Goal: Task Accomplishment & Management: Use online tool/utility

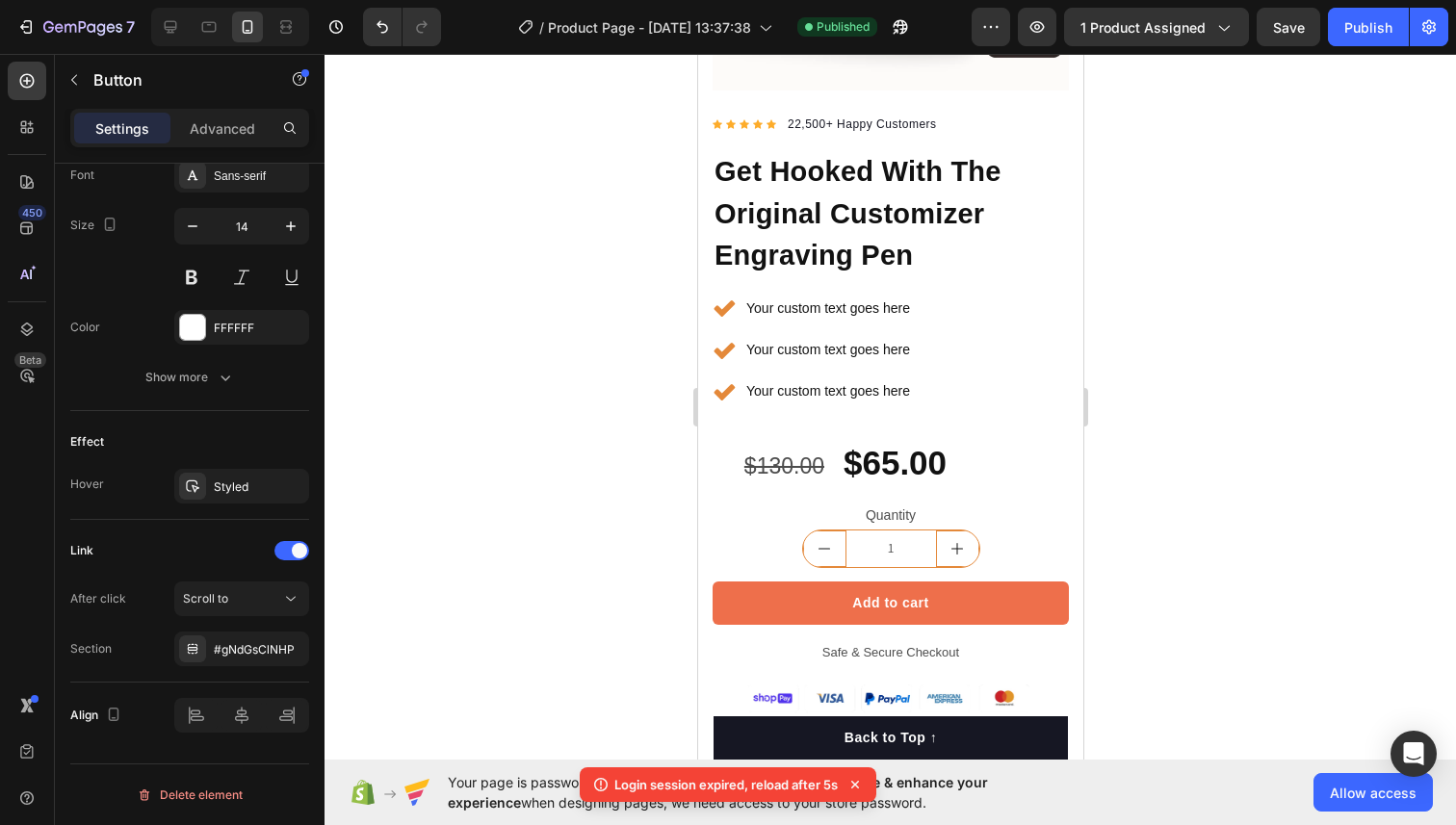
scroll to position [436, 0]
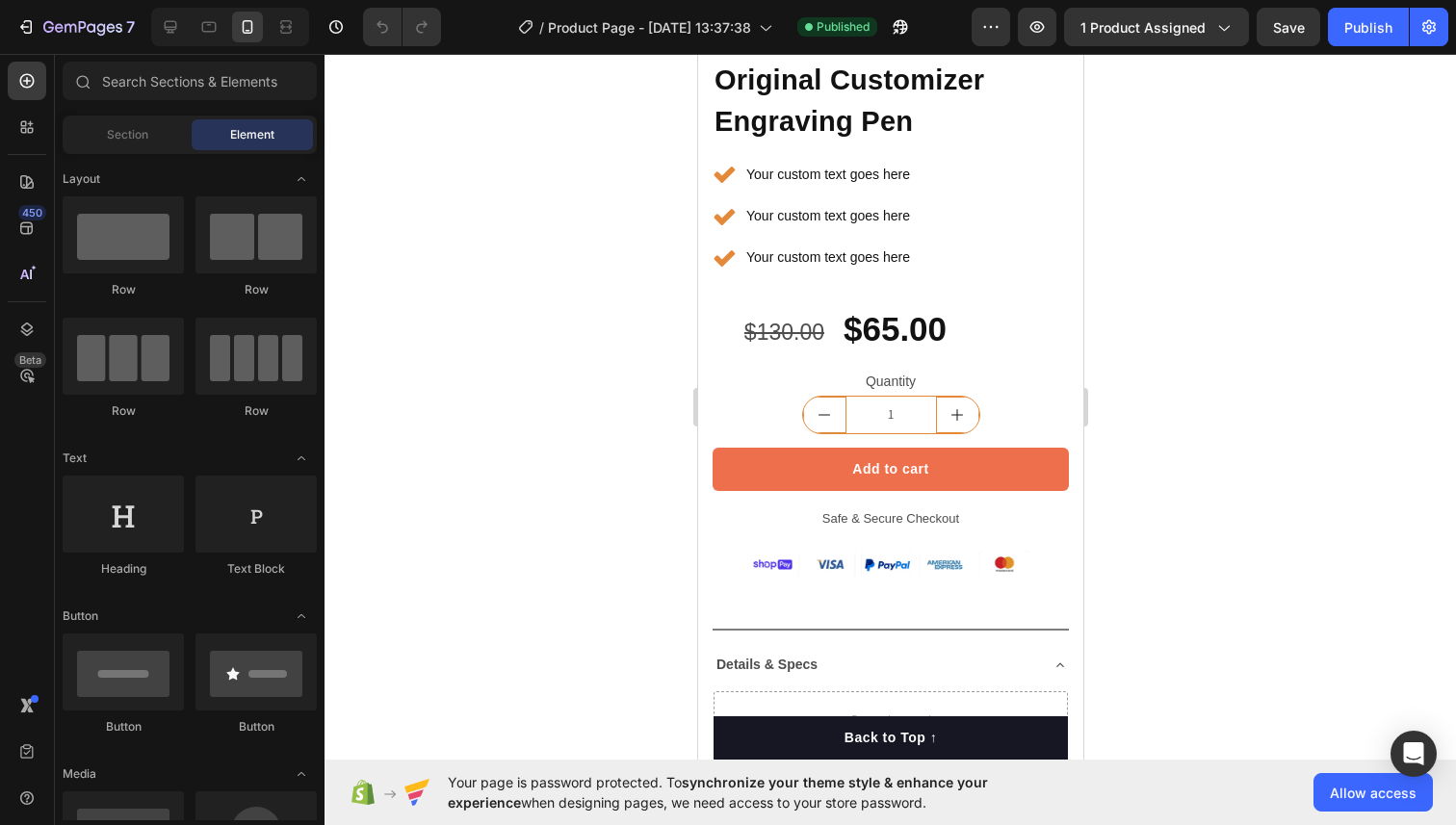
scroll to position [479, 0]
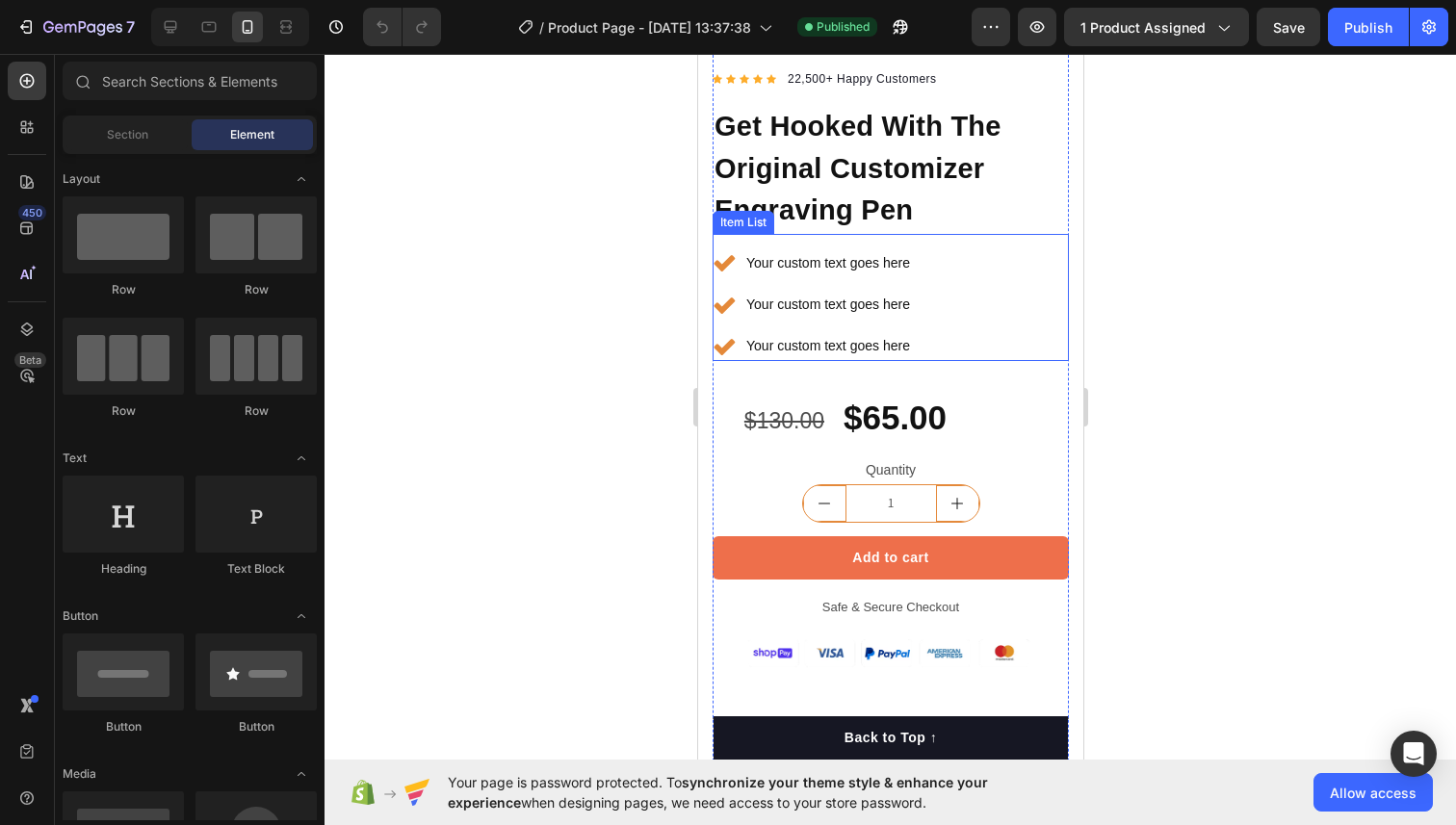
click at [844, 283] on div "Your custom text goes here Your custom text goes here Your custom text goes here" at bounding box center [811, 305] width 201 height 114
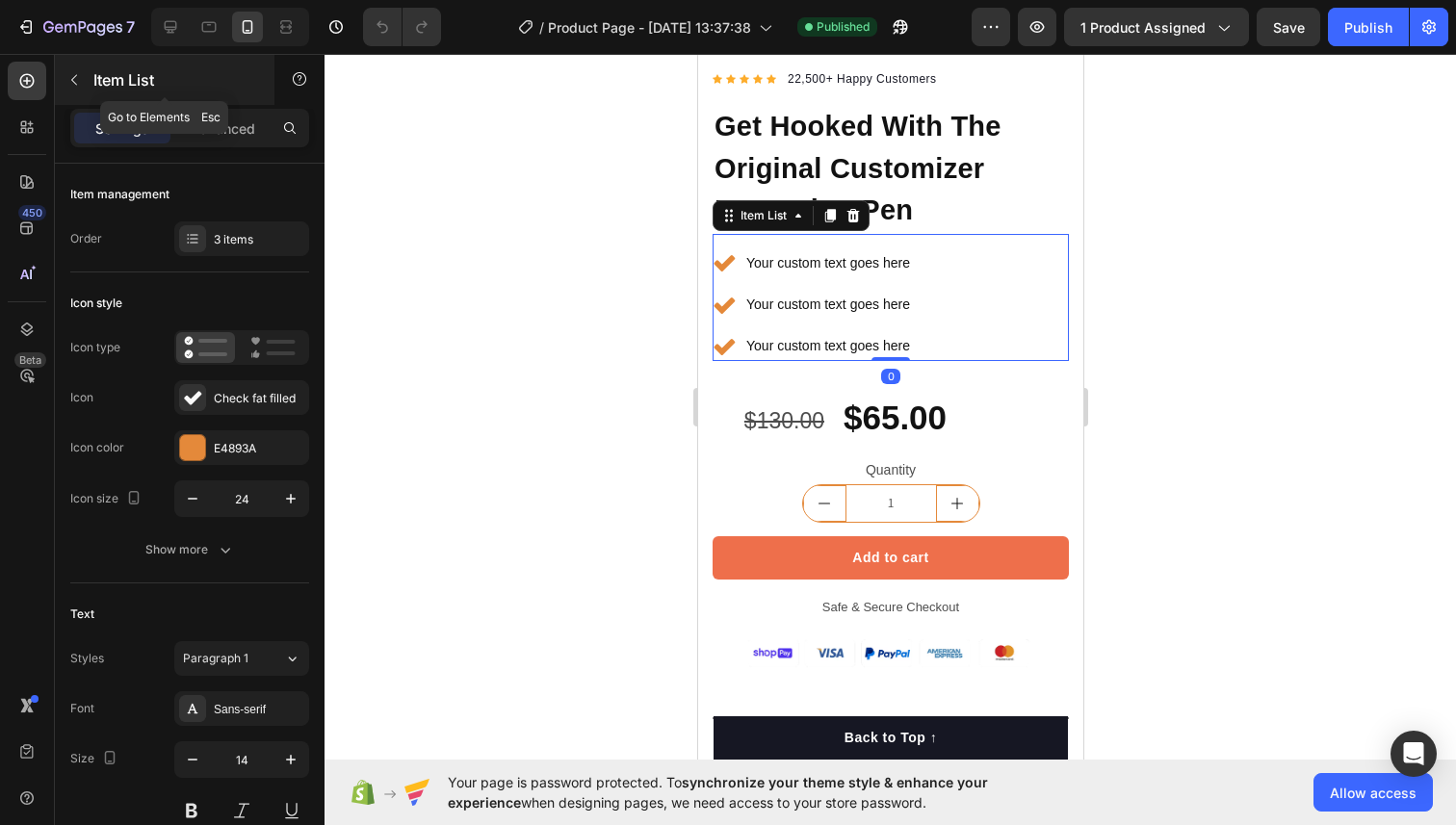
click at [89, 82] on button "button" at bounding box center [73, 79] width 30 height 30
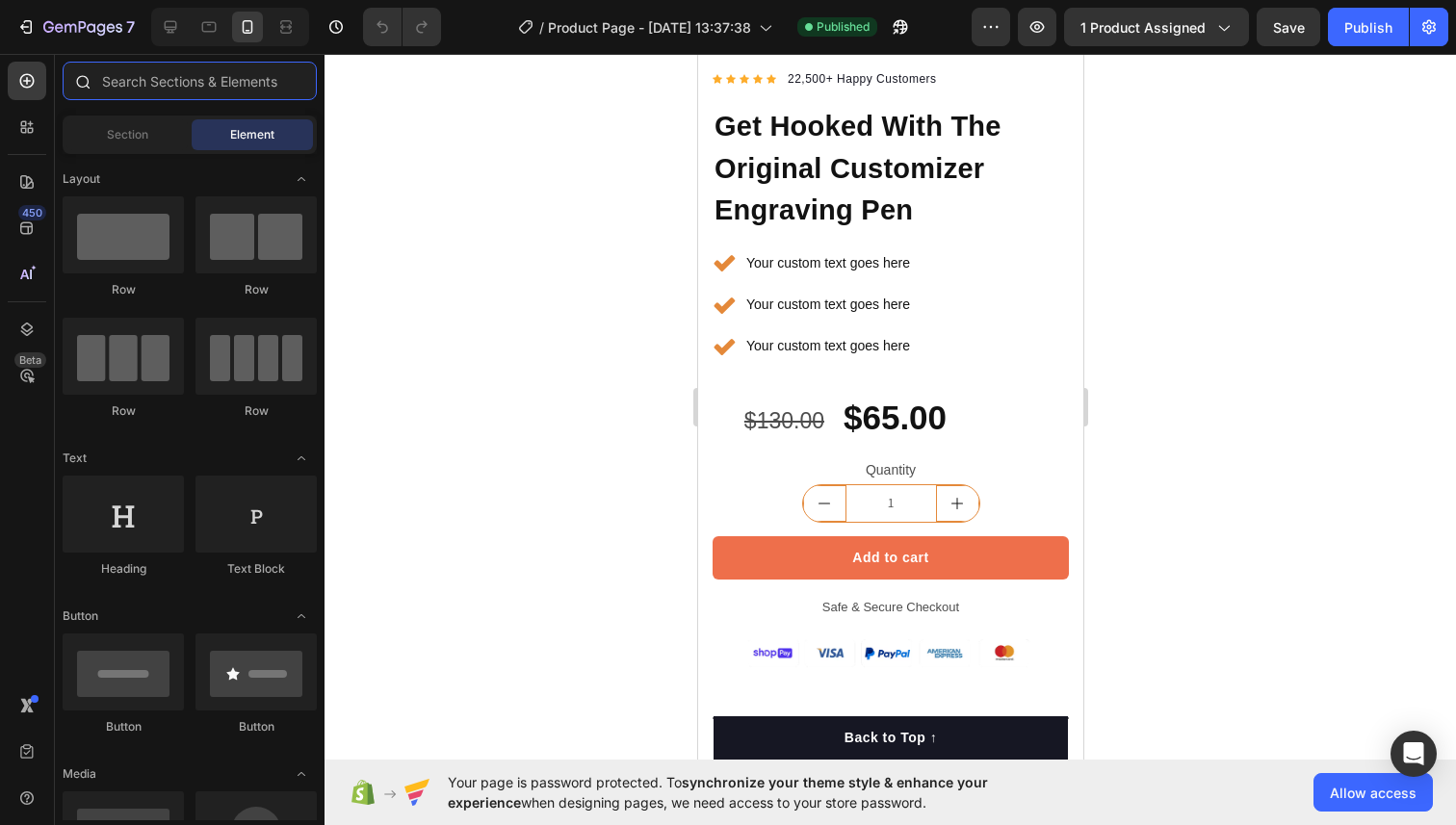
click at [139, 88] on input "text" at bounding box center [190, 80] width 254 height 38
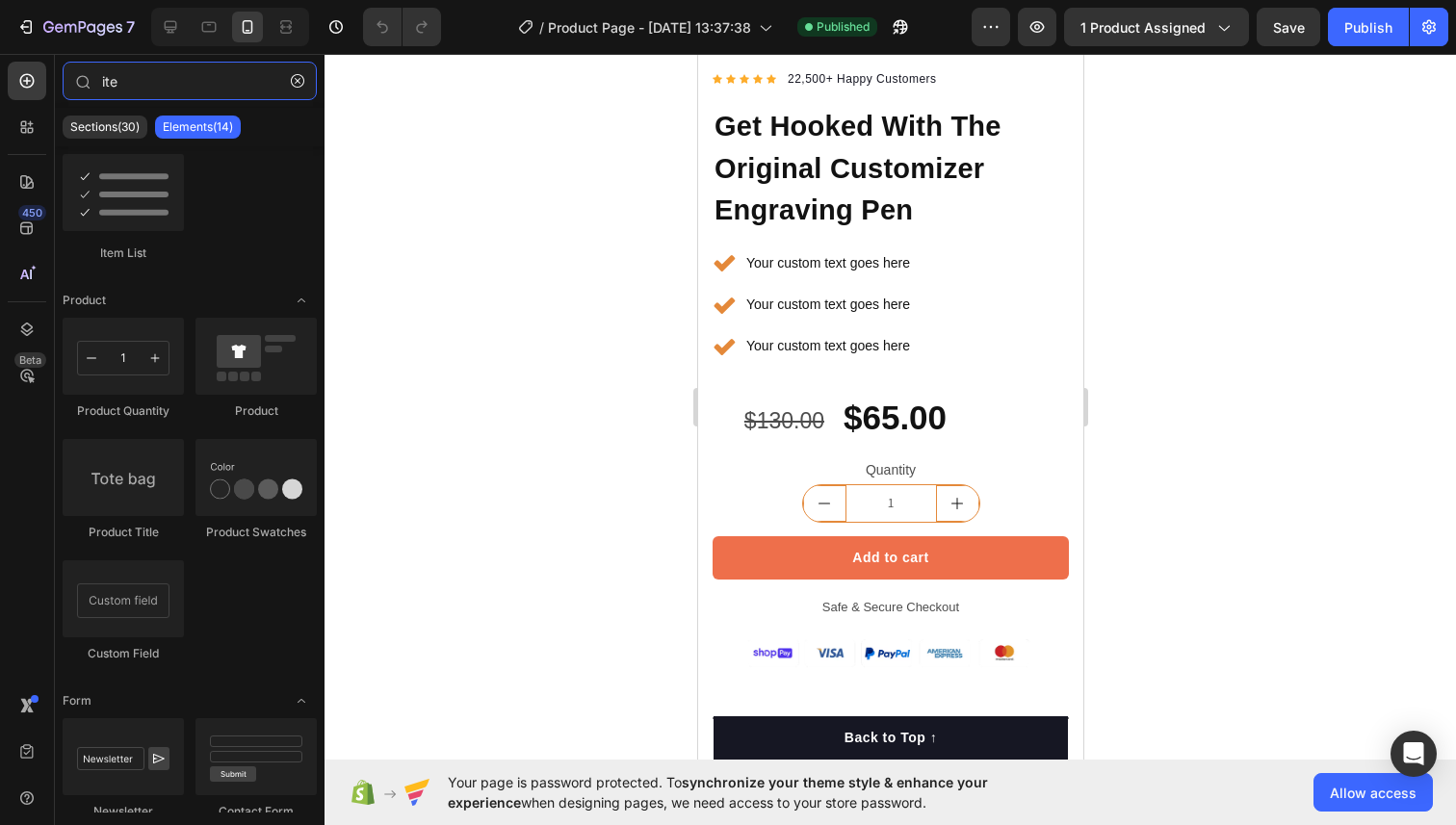
scroll to position [0, 0]
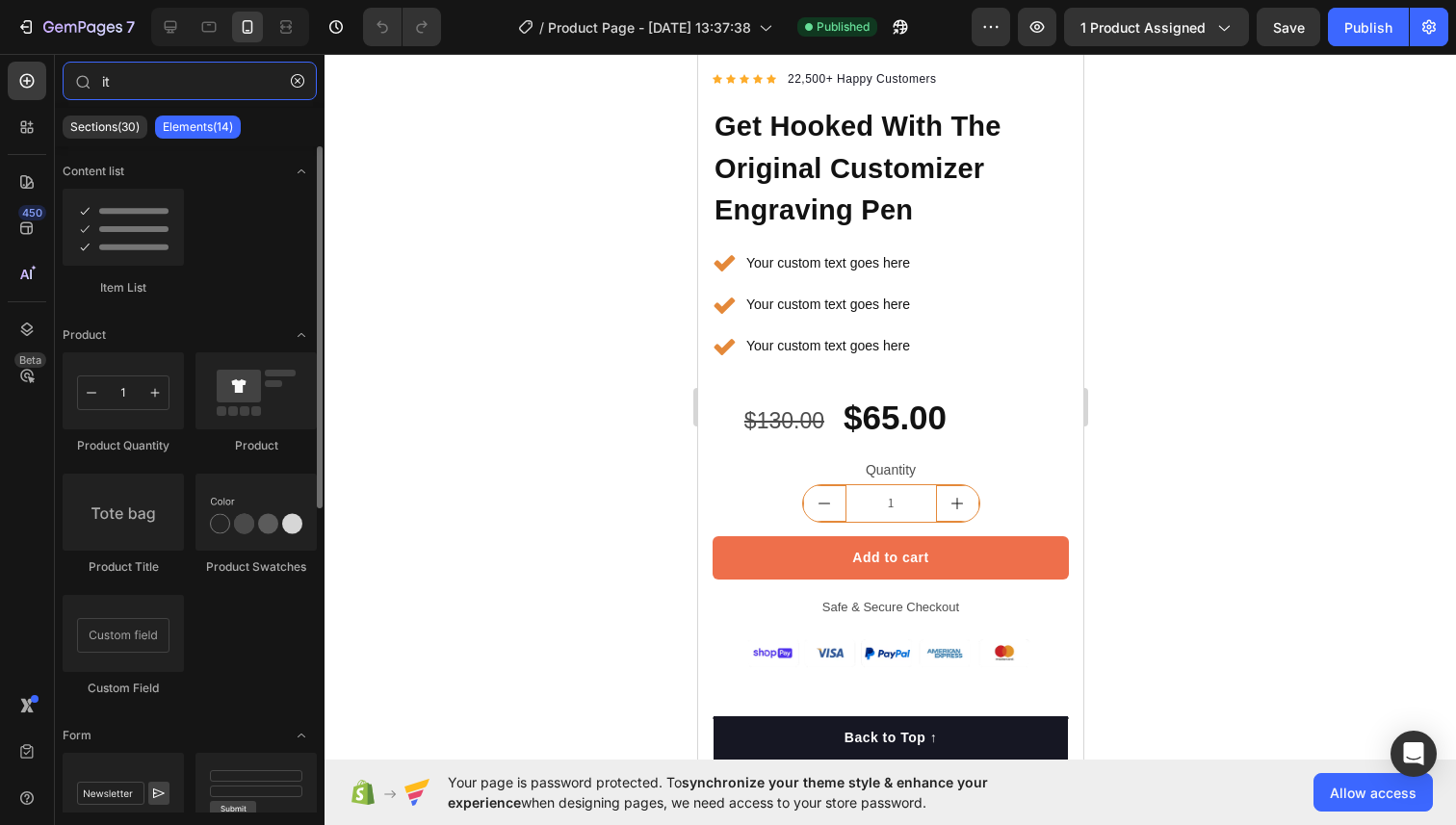
type input "i"
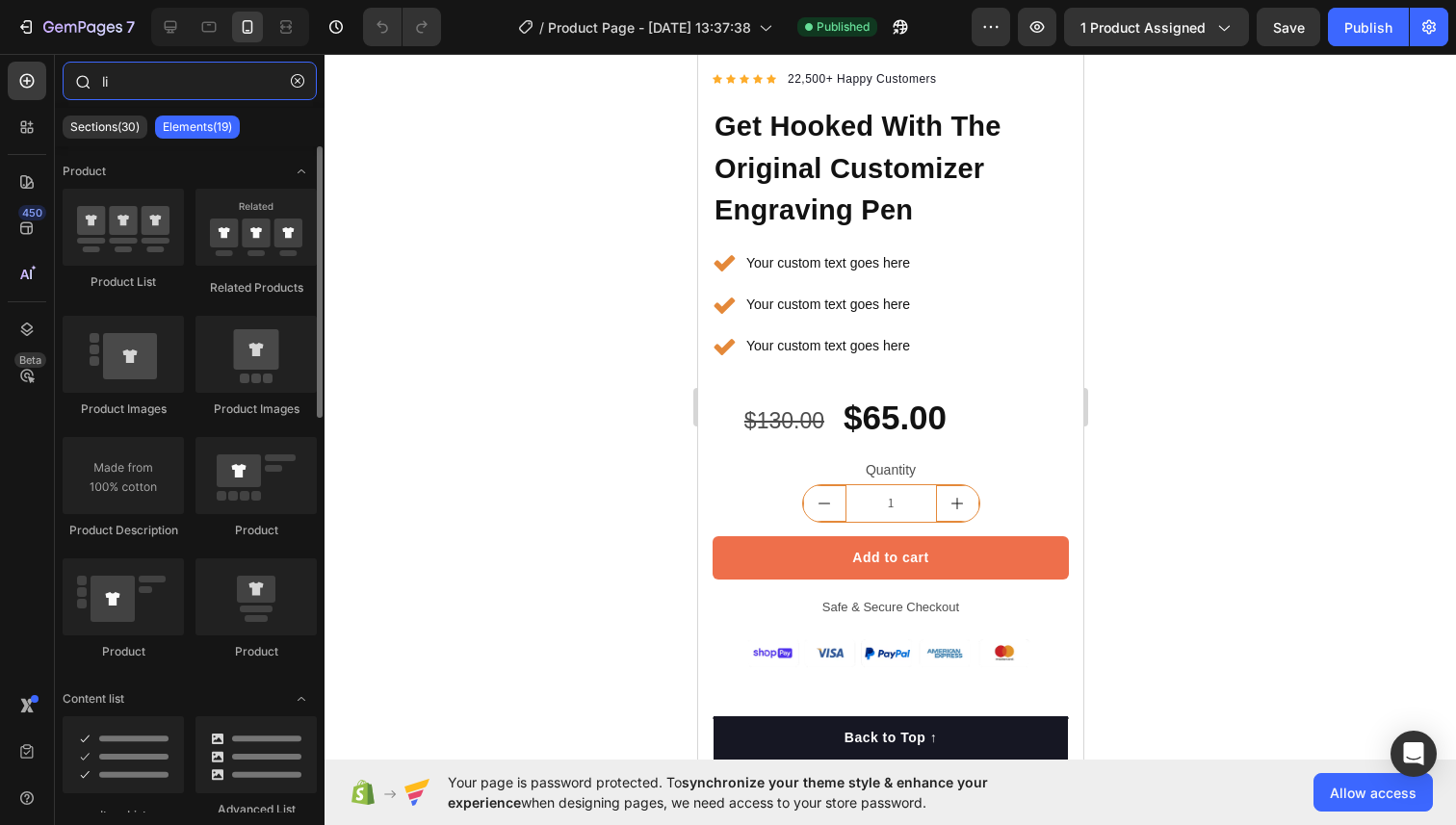
type input "l"
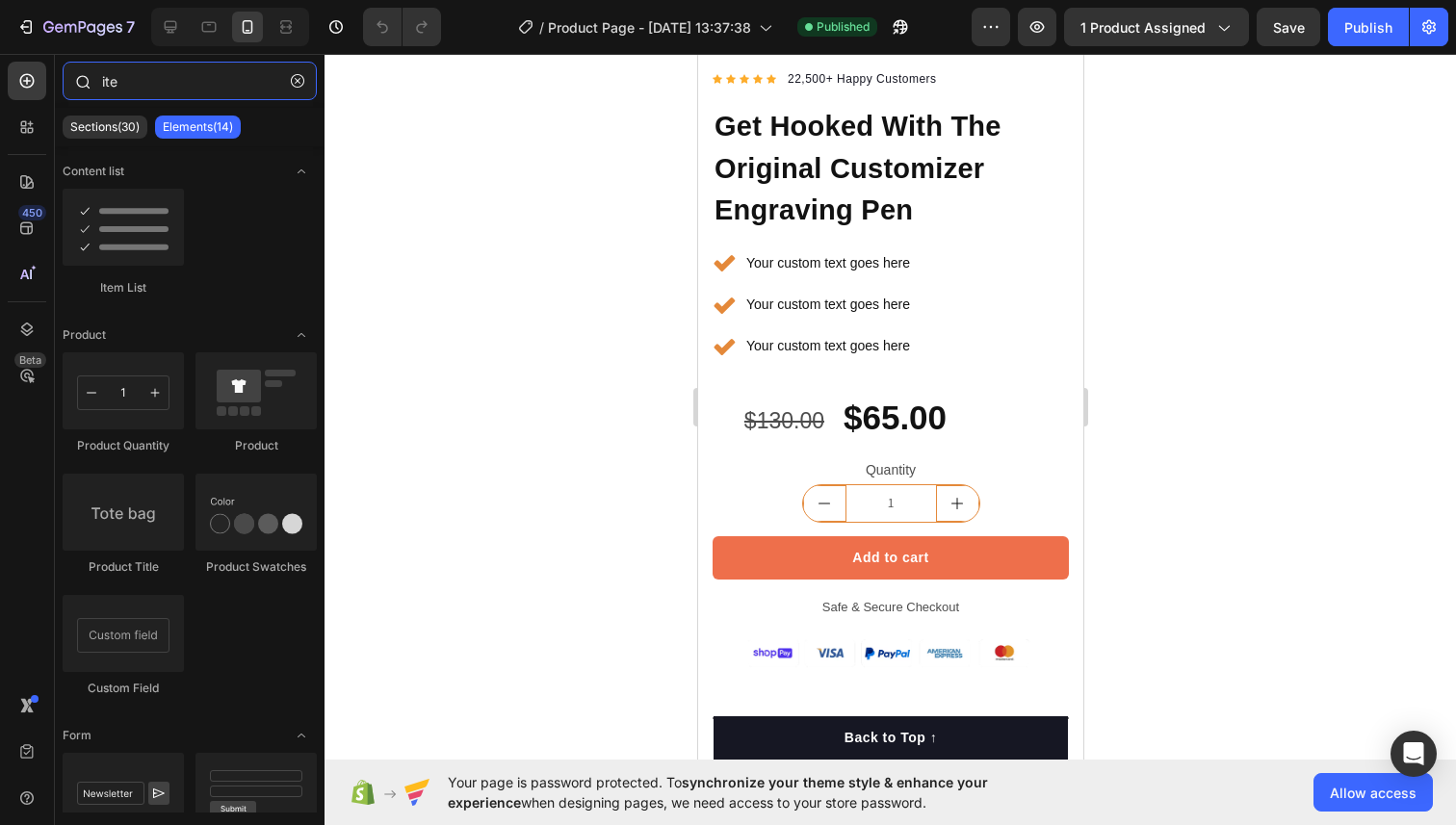
type input "item"
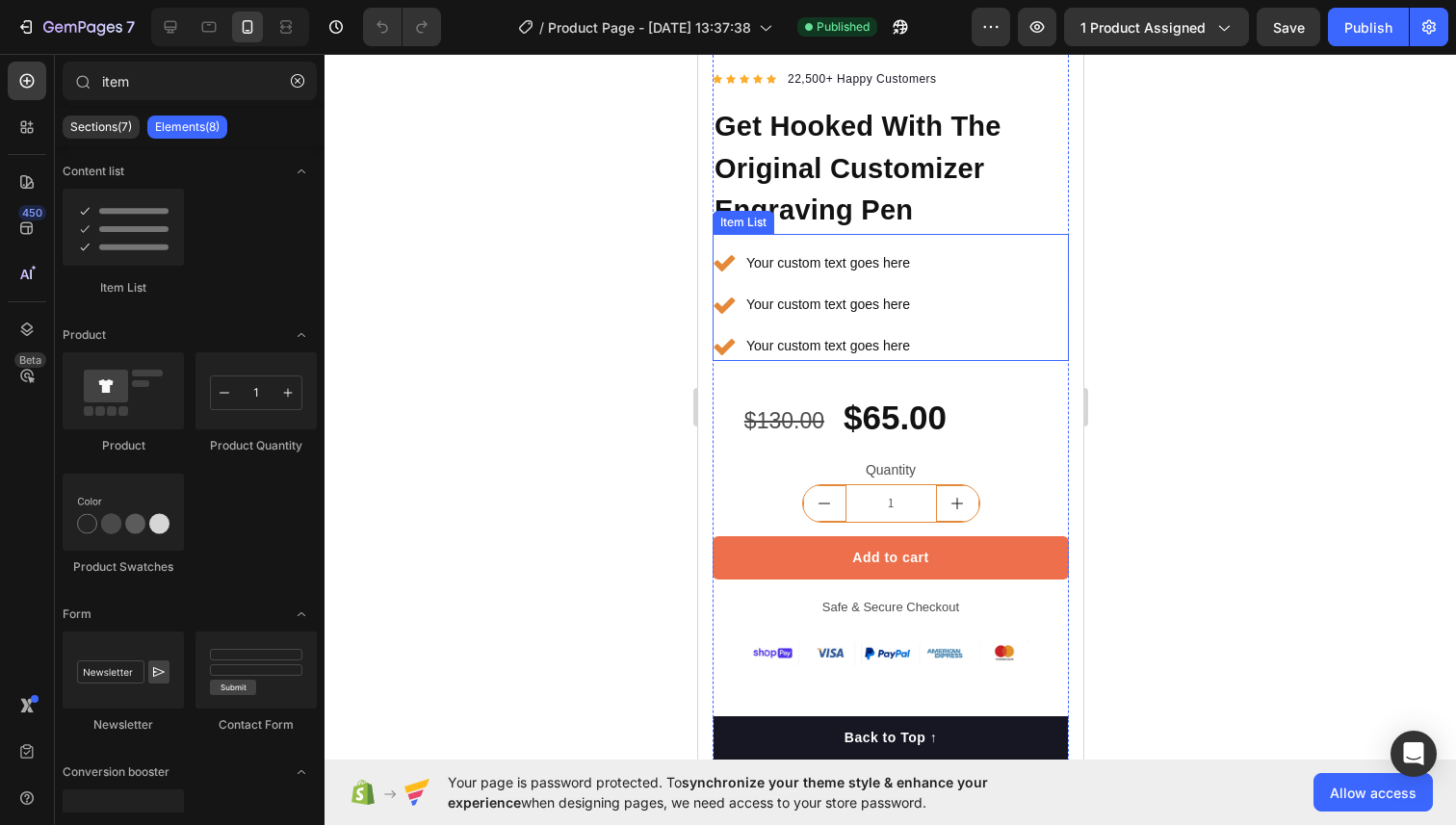
click at [898, 293] on div "Your custom text goes here" at bounding box center [827, 304] width 169 height 30
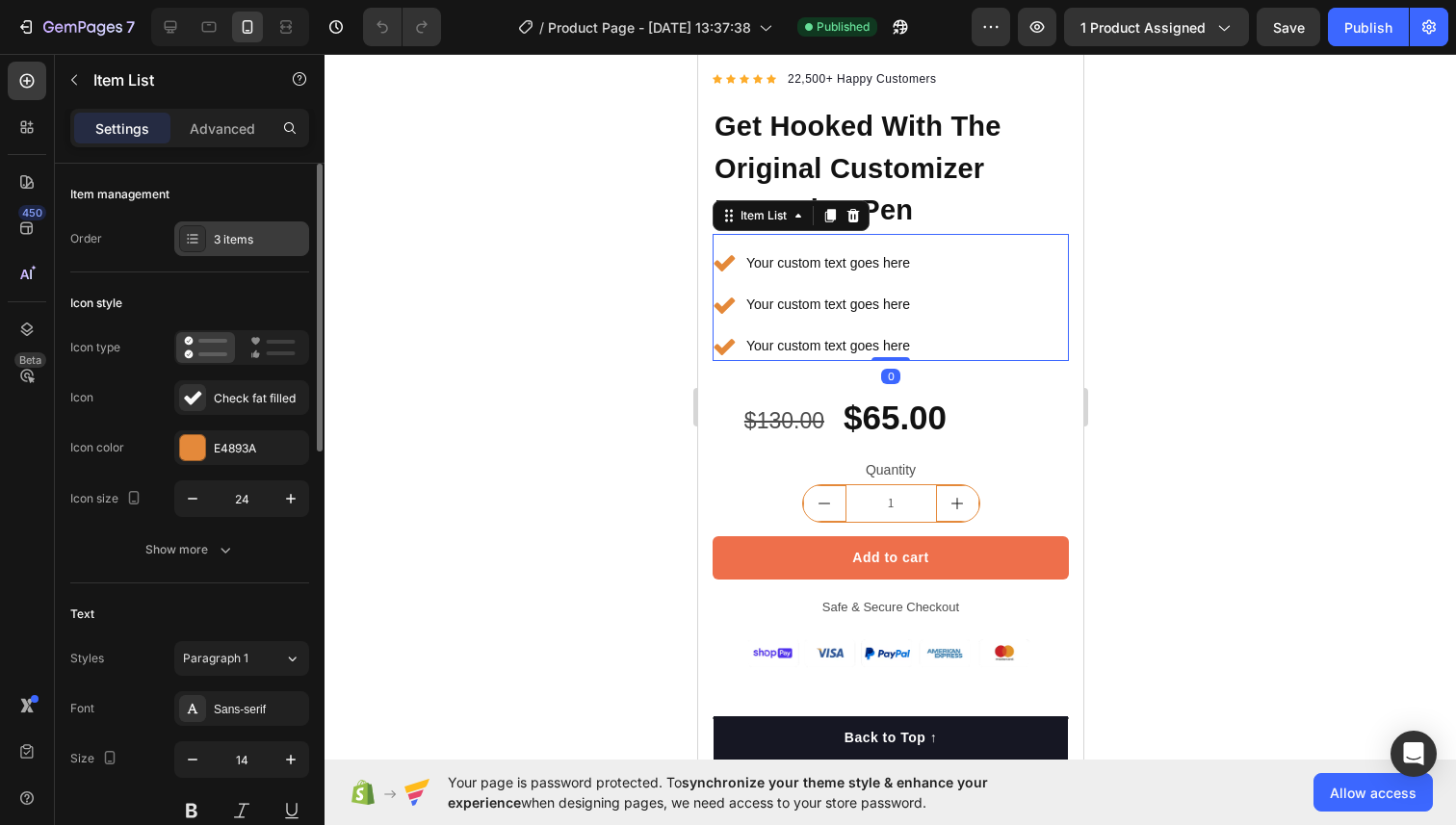
click at [226, 238] on div "3 items" at bounding box center [258, 240] width 91 height 18
click at [231, 191] on div "Item management" at bounding box center [190, 194] width 239 height 30
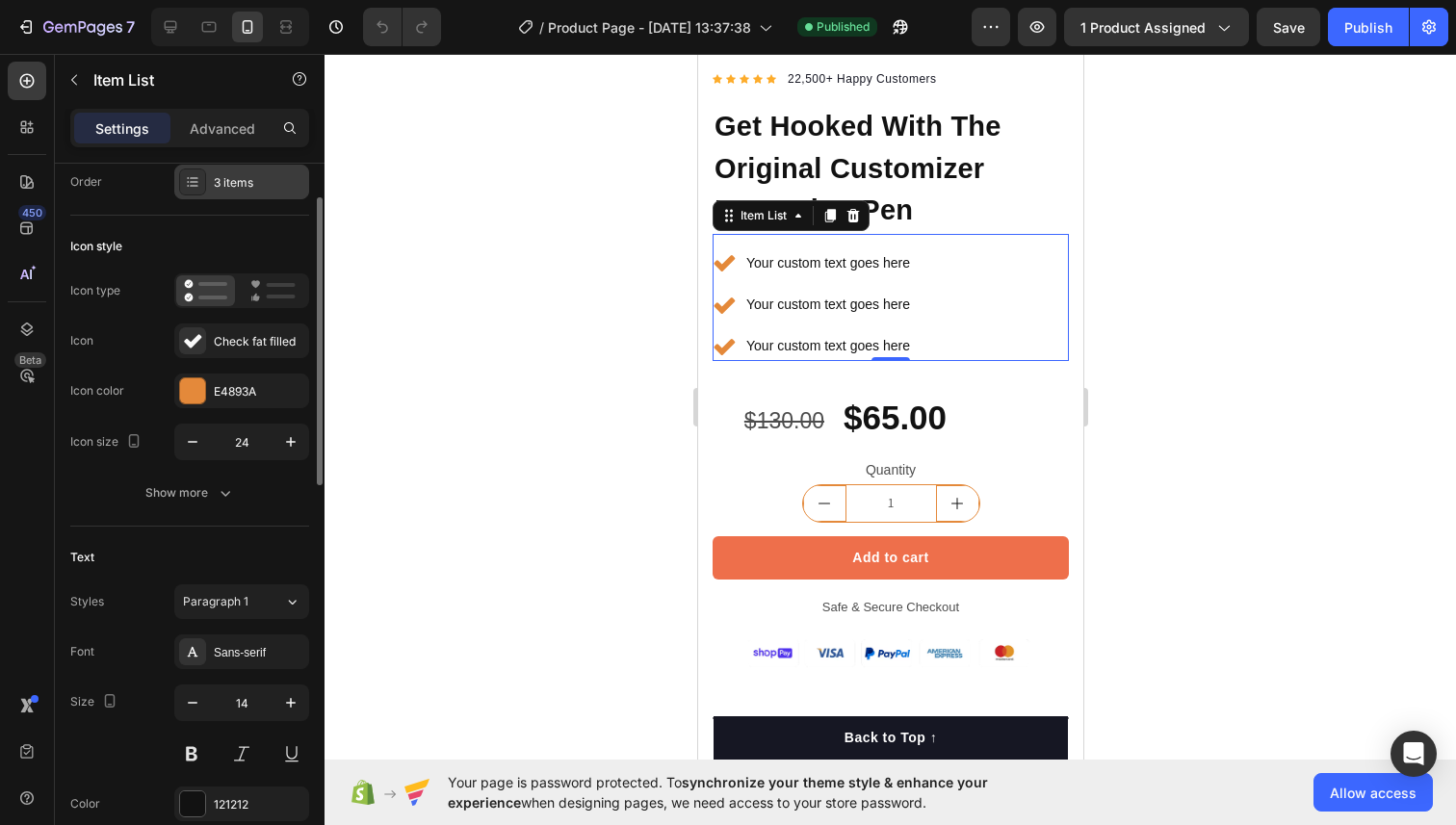
scroll to position [65, 0]
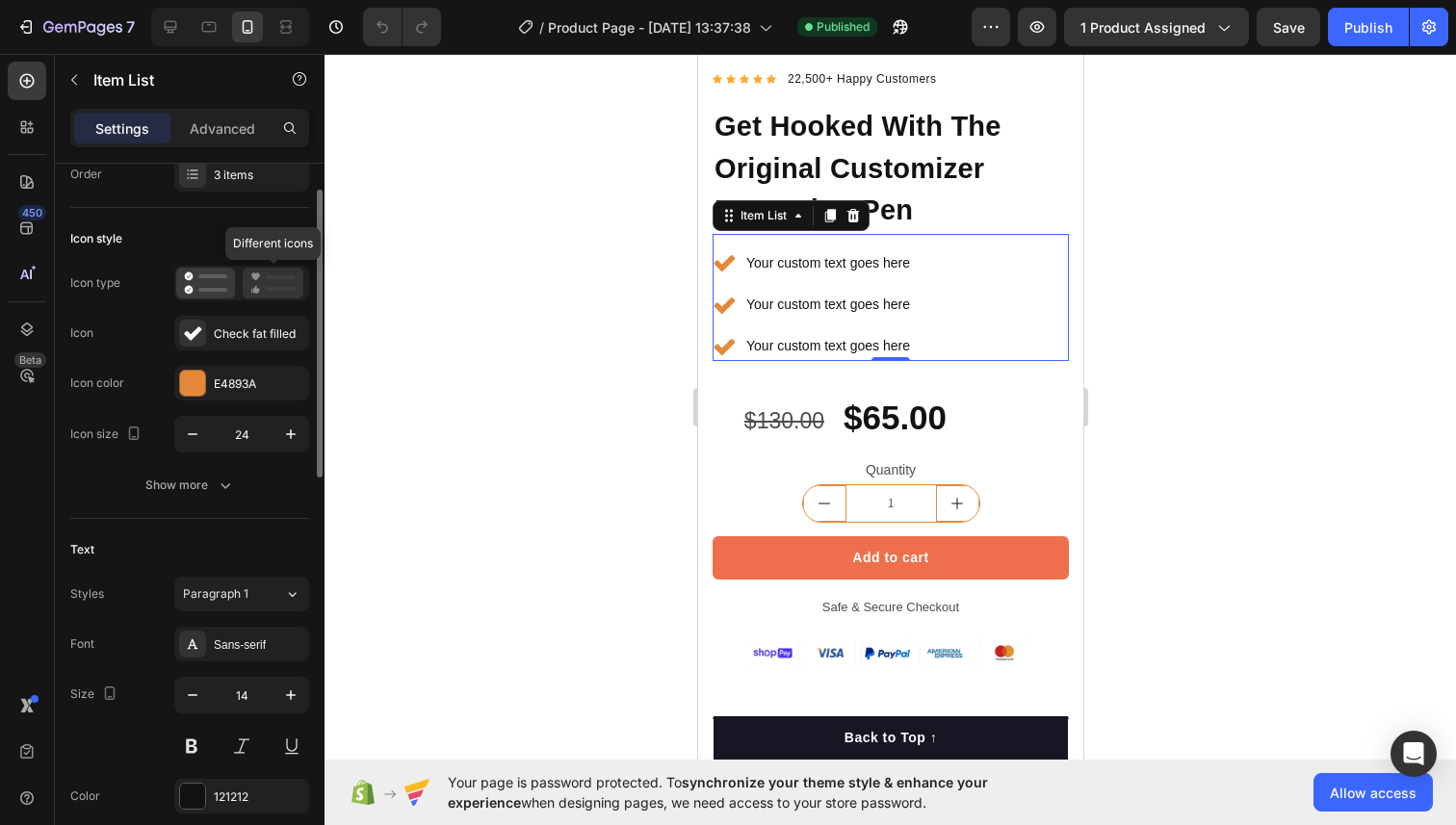
click at [267, 278] on rect at bounding box center [282, 277] width 29 height 4
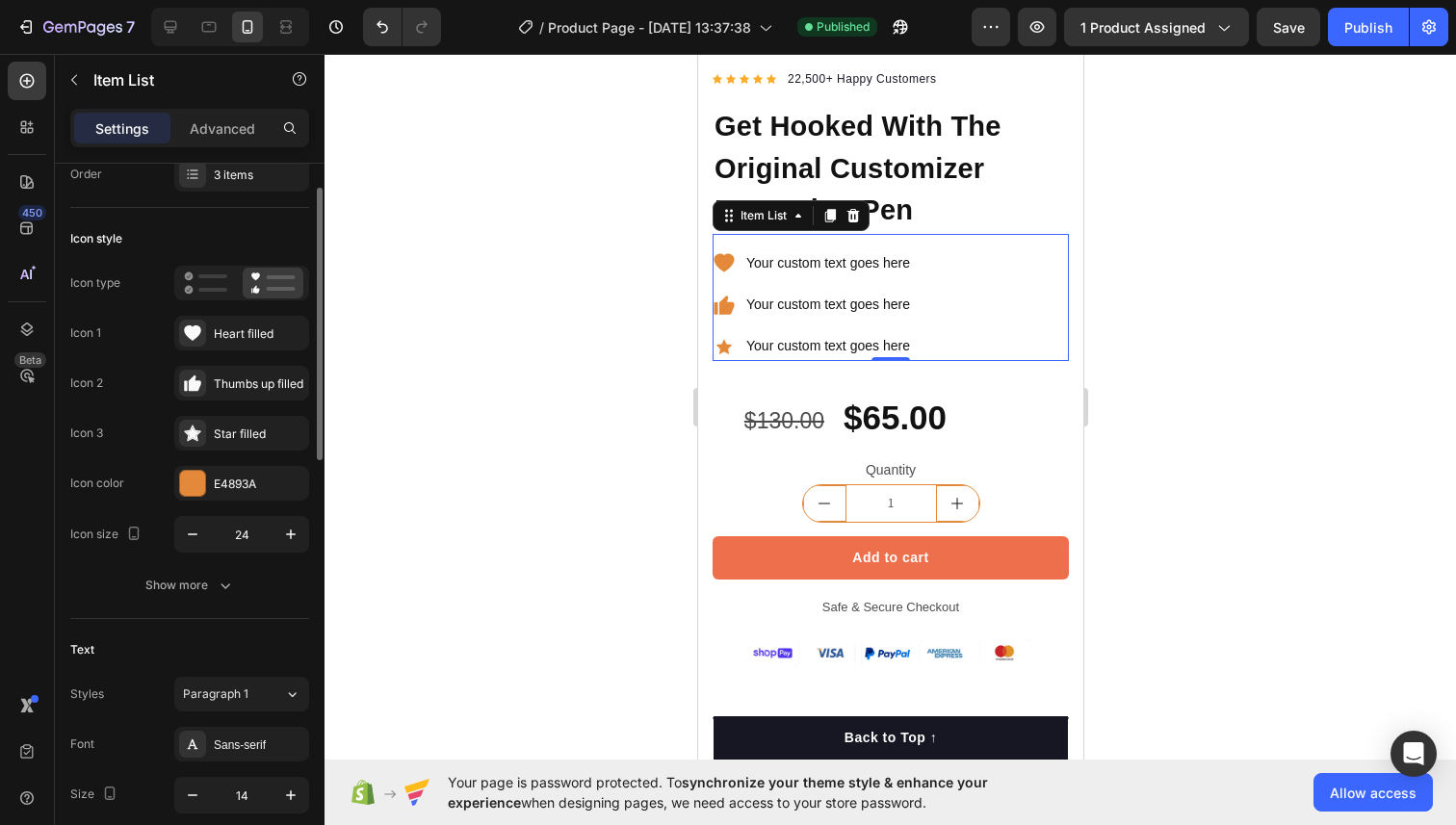
click at [170, 281] on div "Icon type" at bounding box center [190, 283] width 239 height 34
click at [213, 282] on icon at bounding box center [205, 284] width 43 height 23
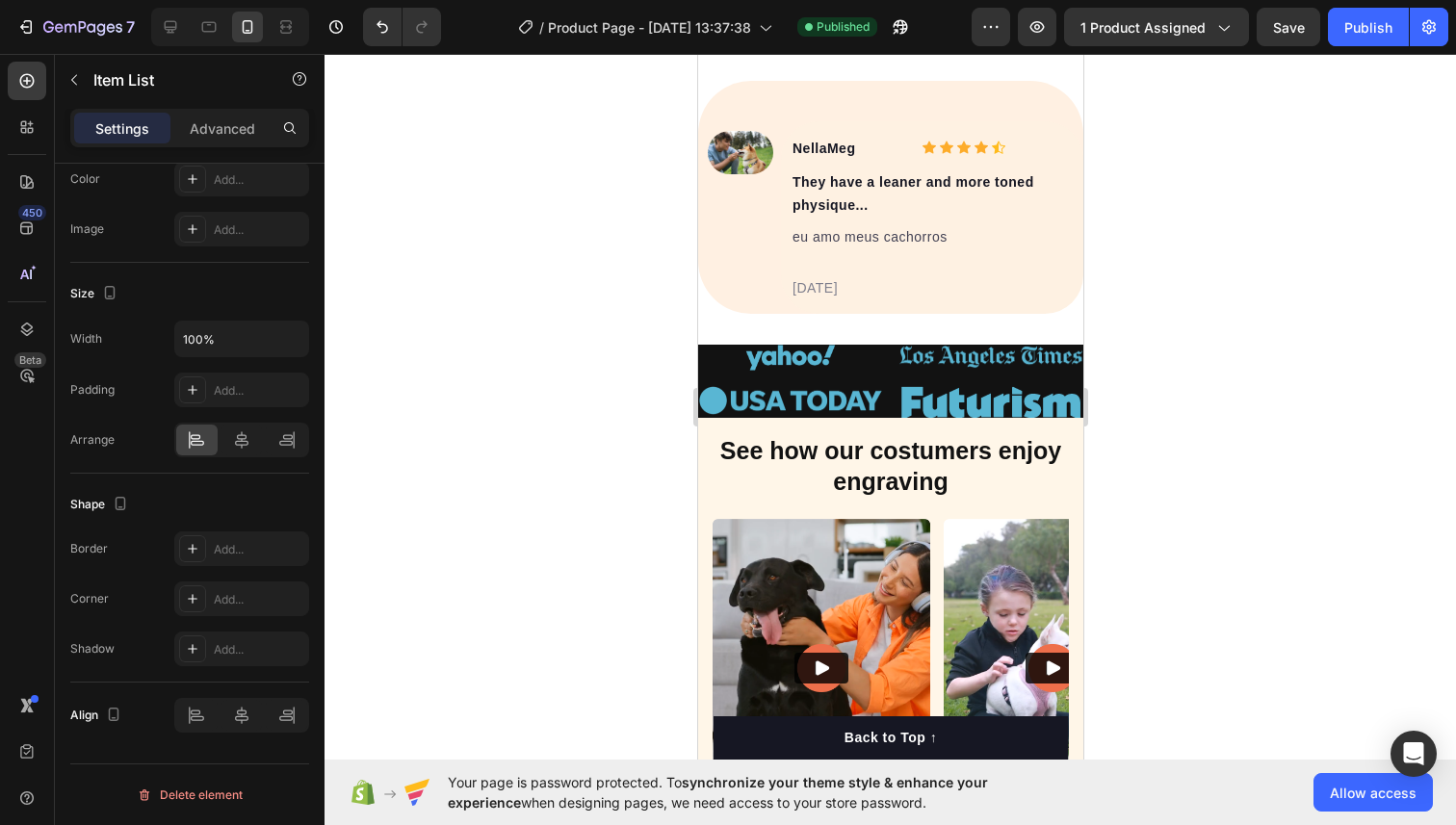
scroll to position [1307, 0]
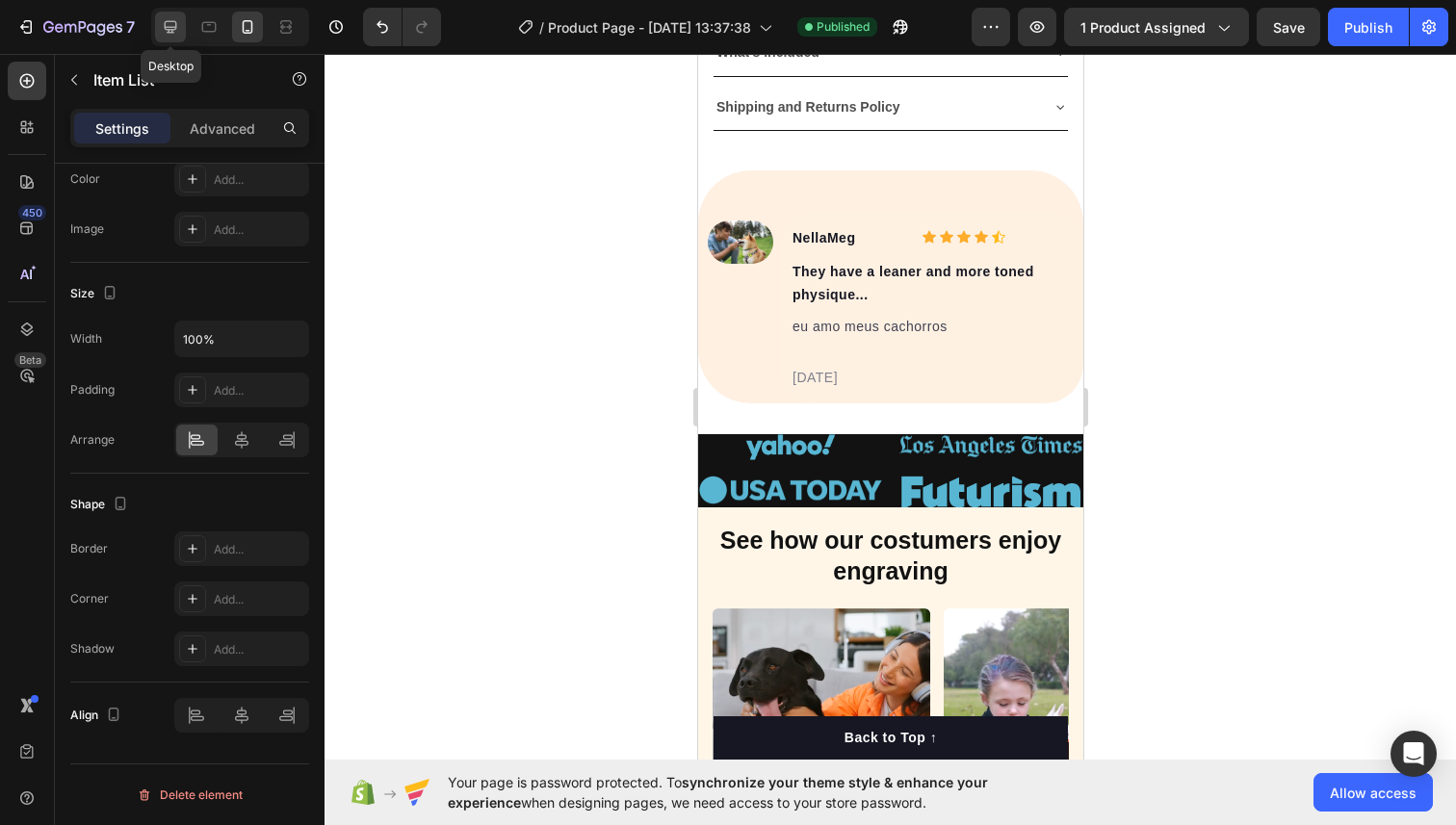
click at [171, 22] on icon at bounding box center [170, 27] width 13 height 13
type input "16"
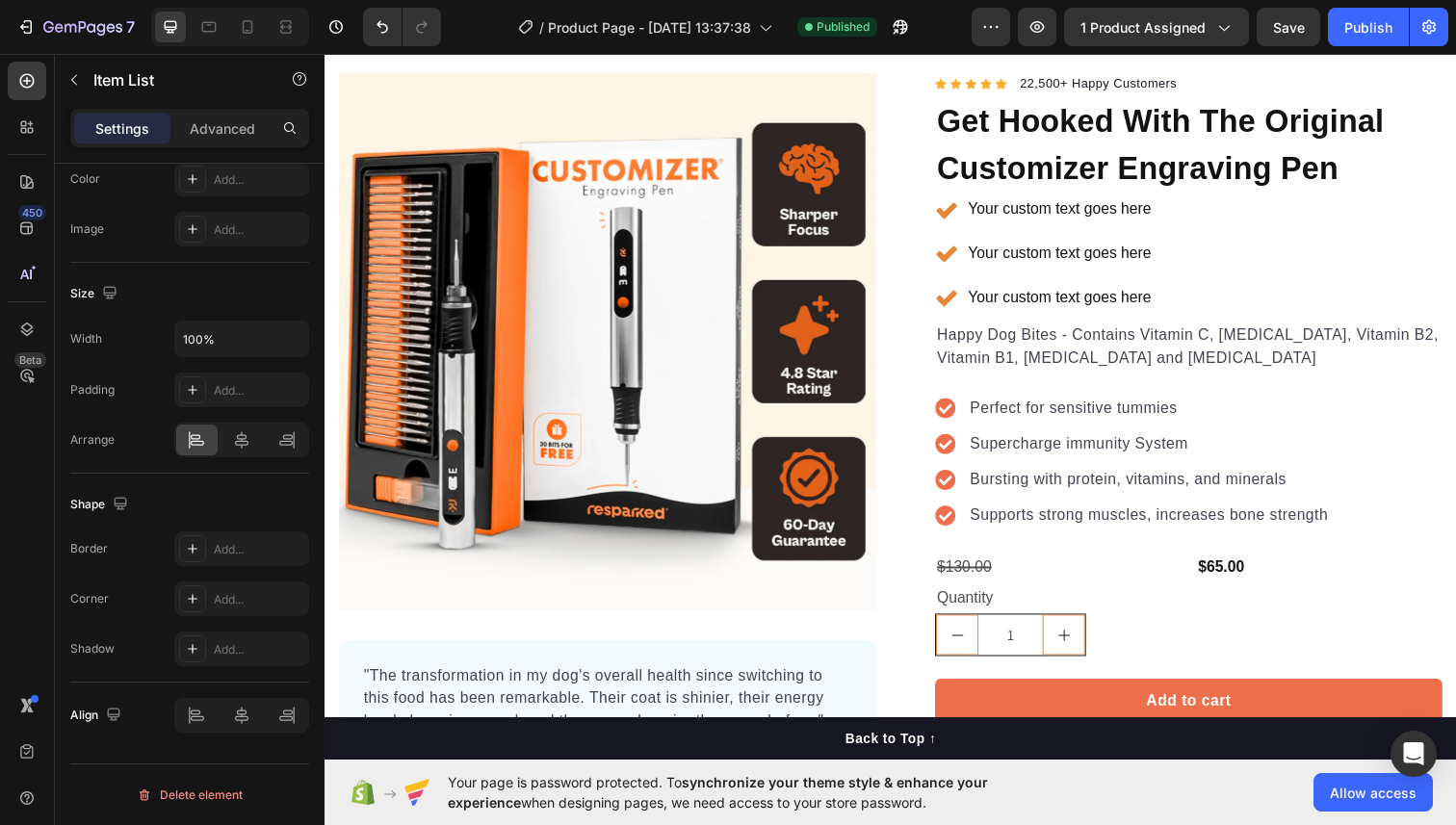
scroll to position [135, 0]
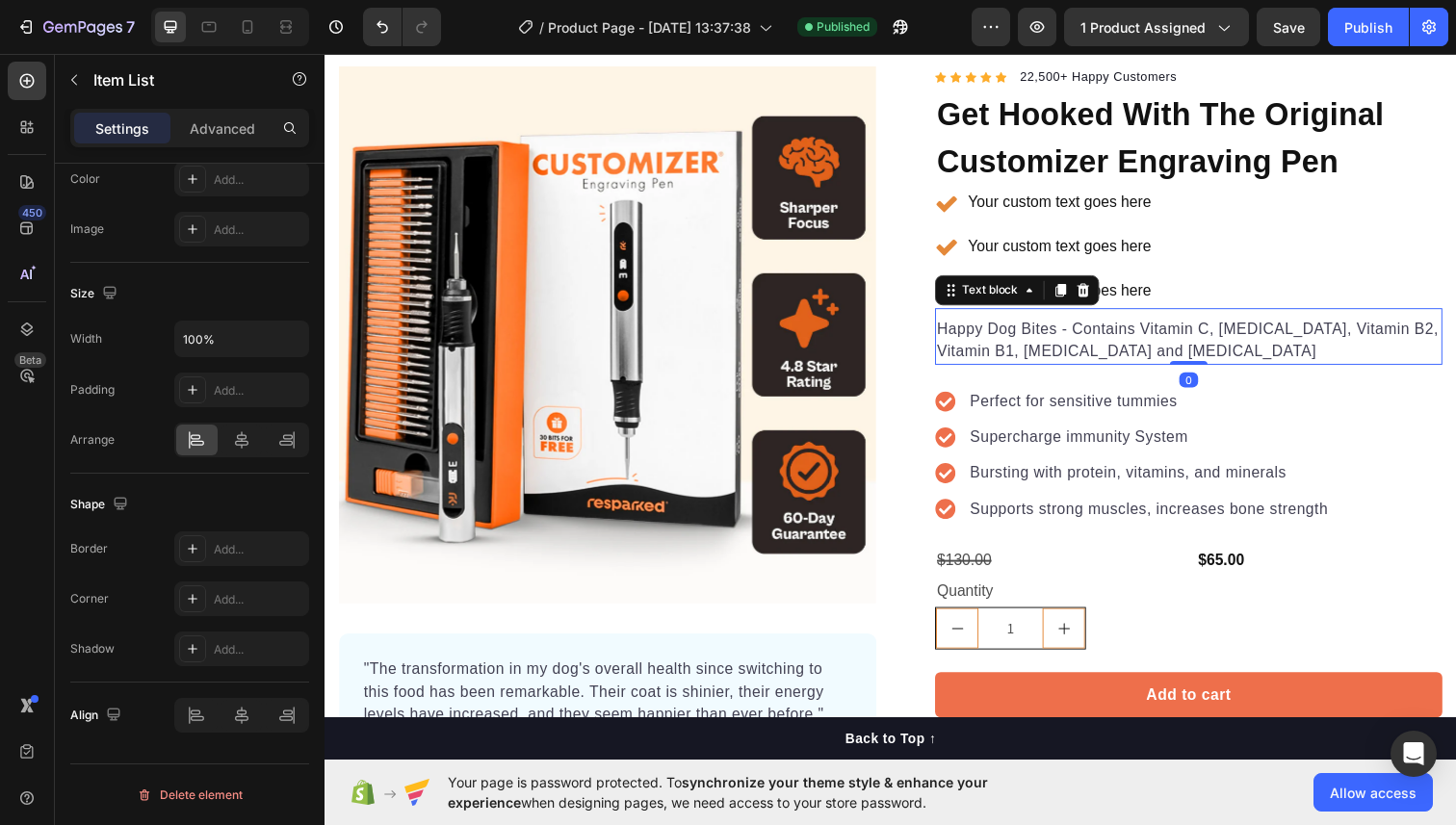
click at [1101, 335] on p "Happy Dog Bites - Contains Vitamin C, [MEDICAL_DATA], Vitamin B2, Vitamin B1, […" at bounding box center [1206, 346] width 515 height 46
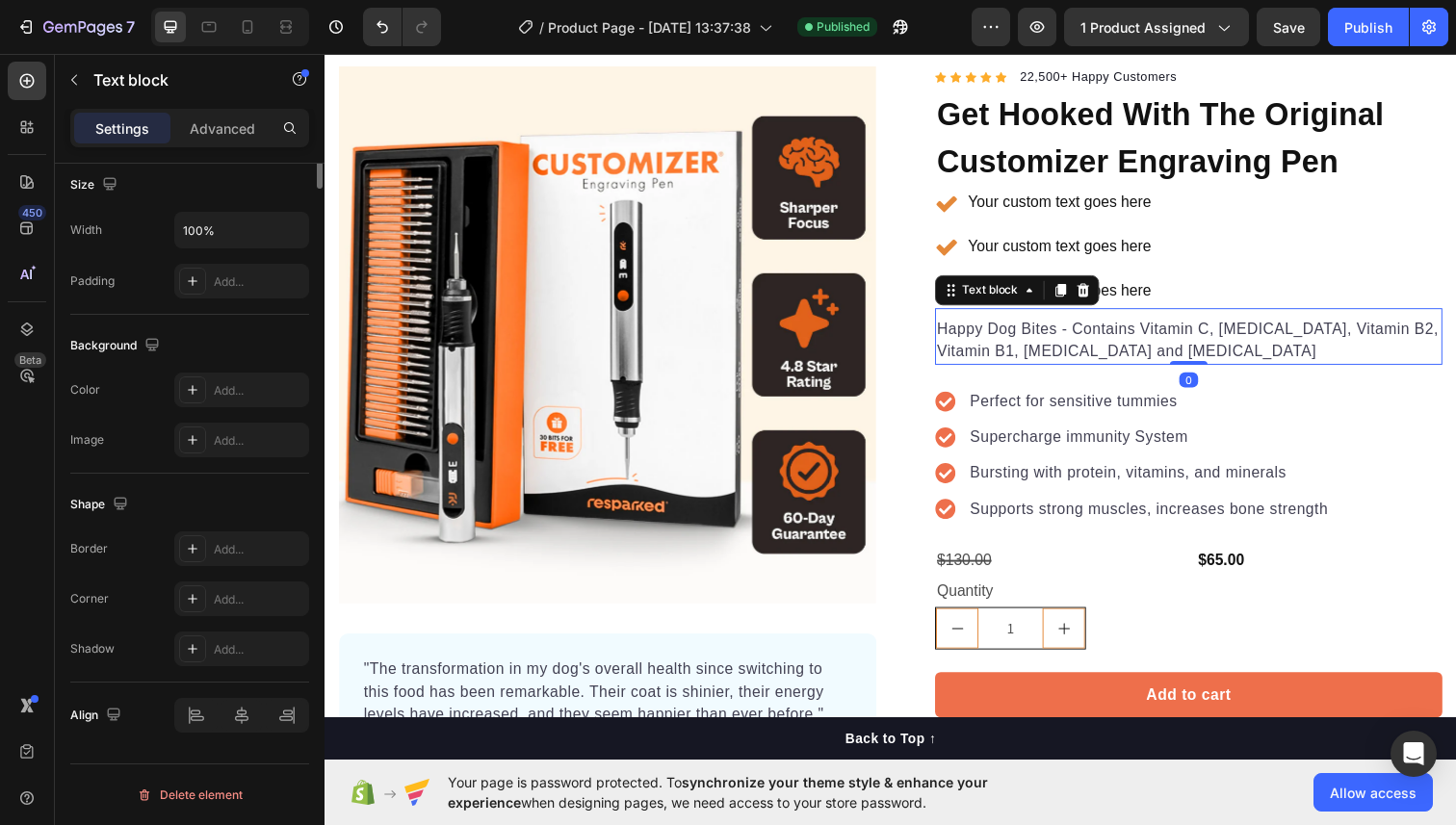
scroll to position [0, 0]
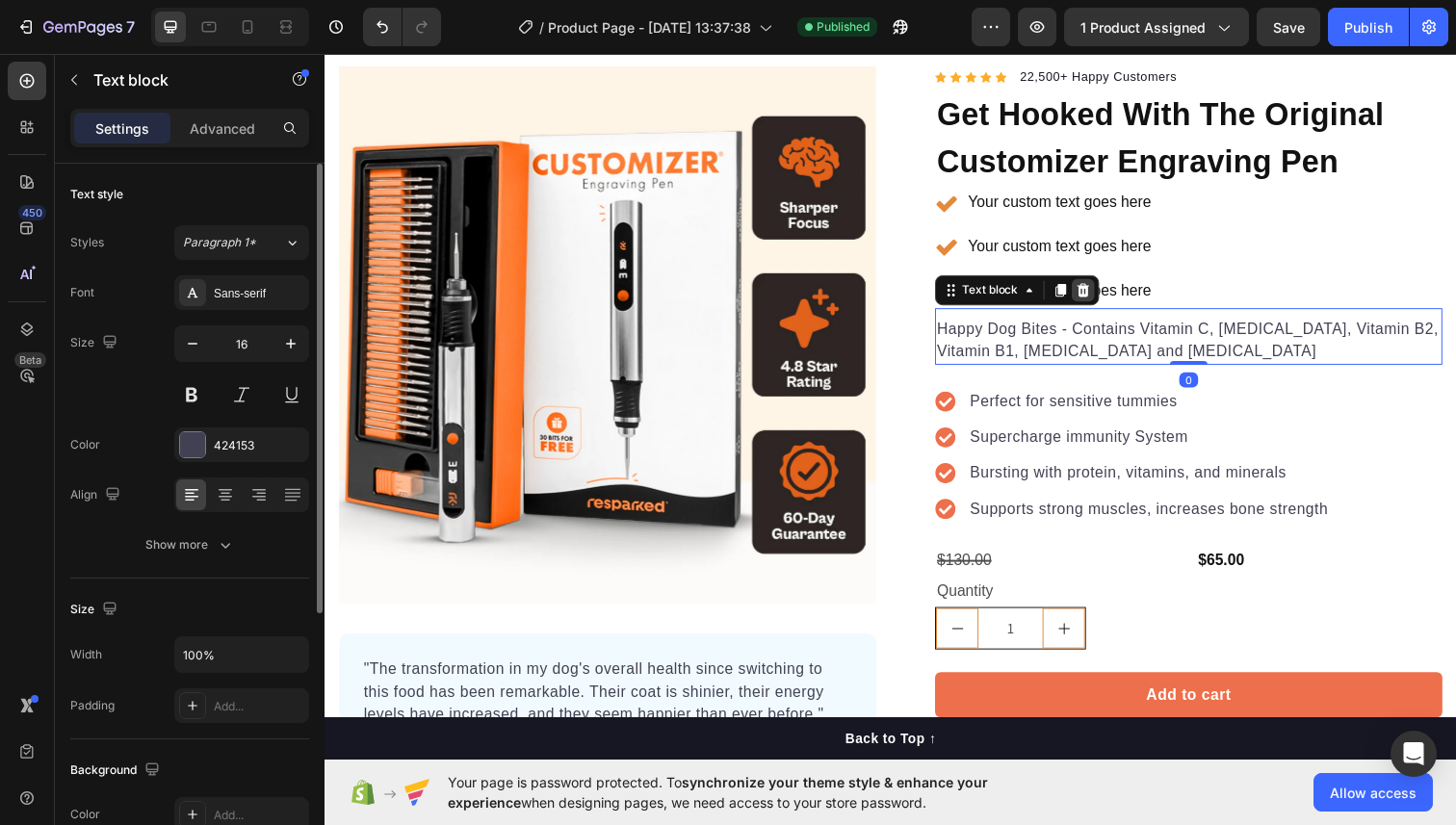
click at [1104, 296] on icon at bounding box center [1099, 296] width 13 height 14
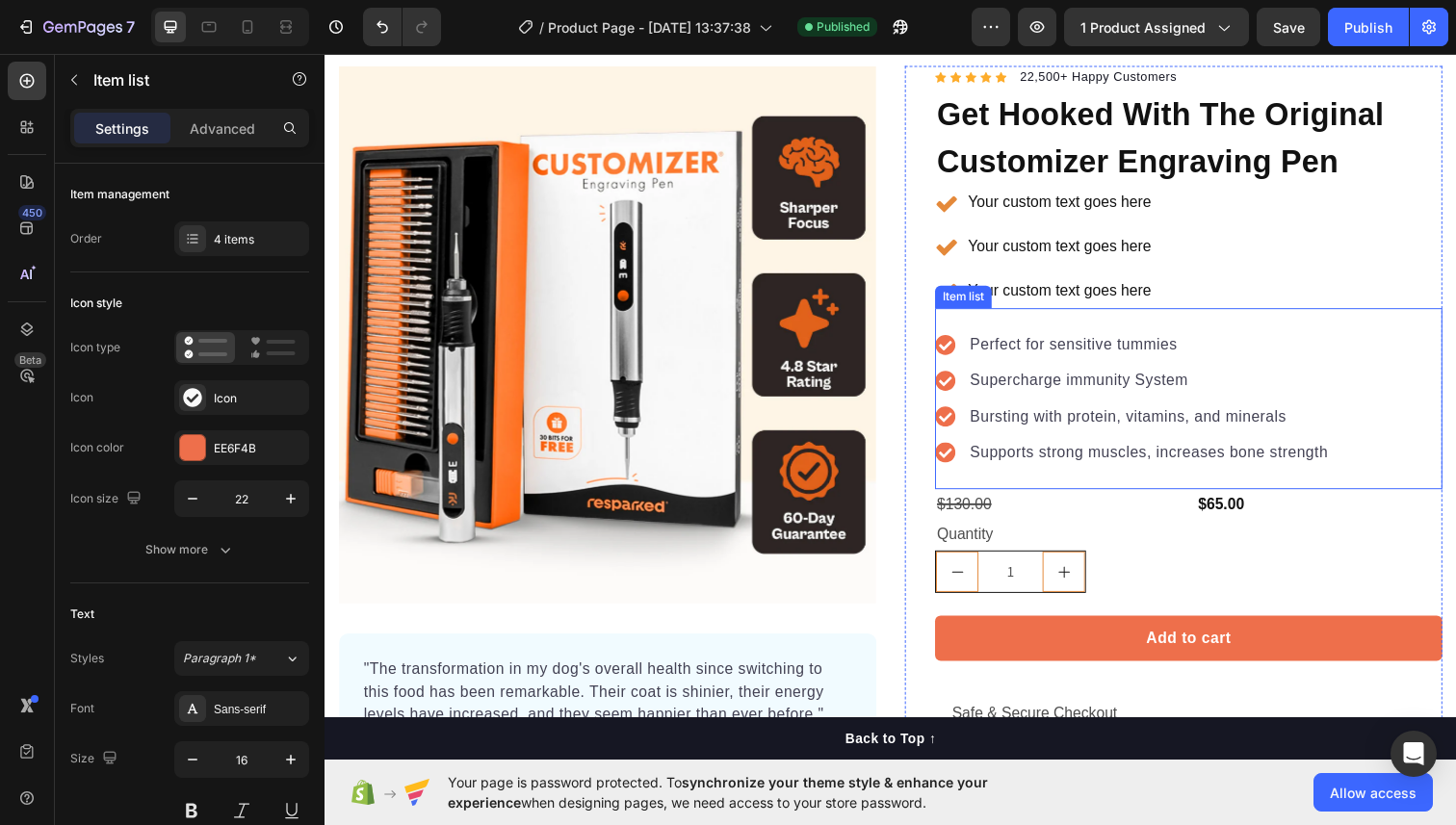
click at [1086, 371] on div "Perfect for sensitive tummies Supercharge immunity System Bursting with protein…" at bounding box center [1149, 406] width 404 height 139
click at [1090, 299] on icon at bounding box center [1084, 296] width 16 height 16
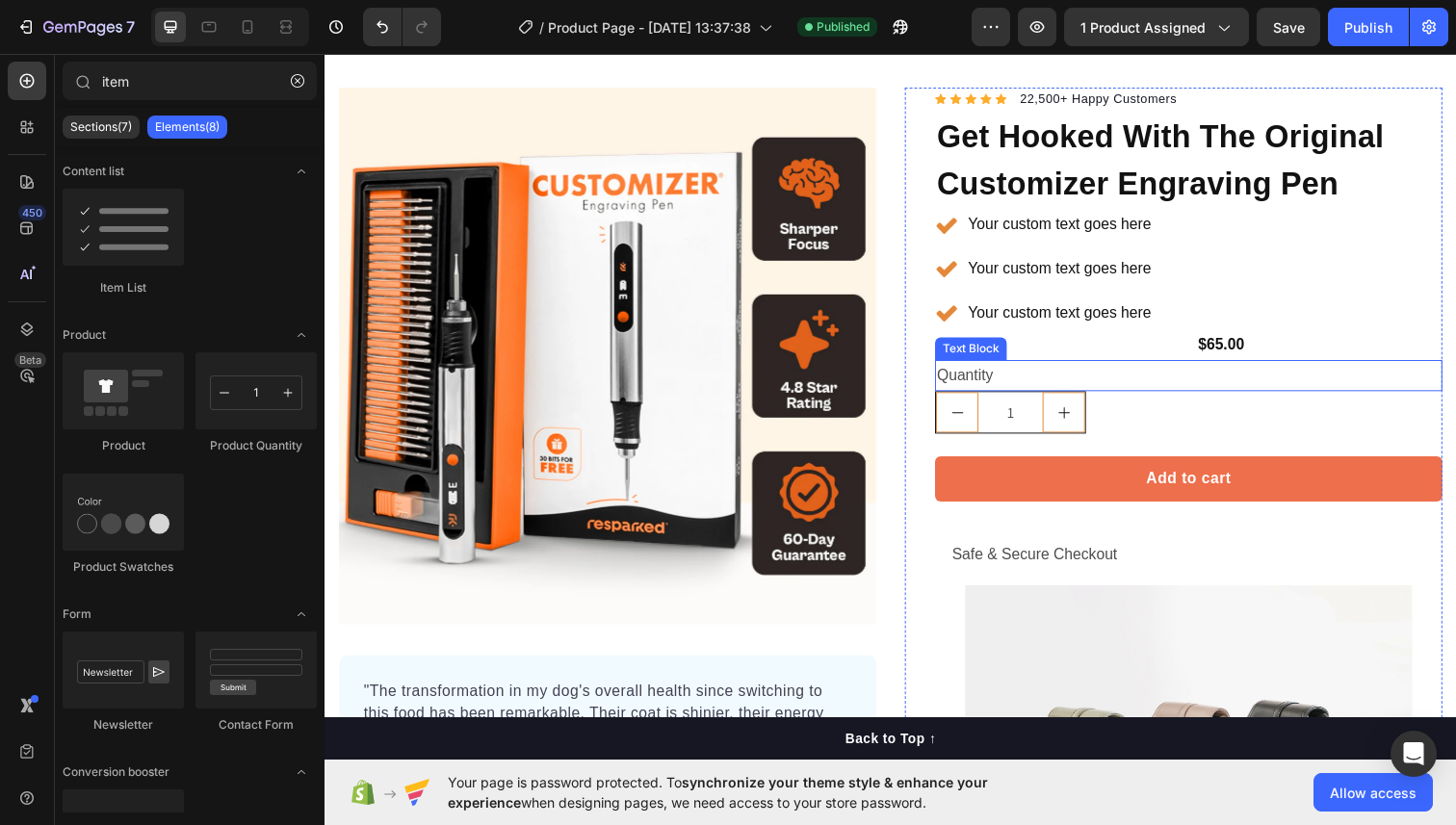
scroll to position [112, 0]
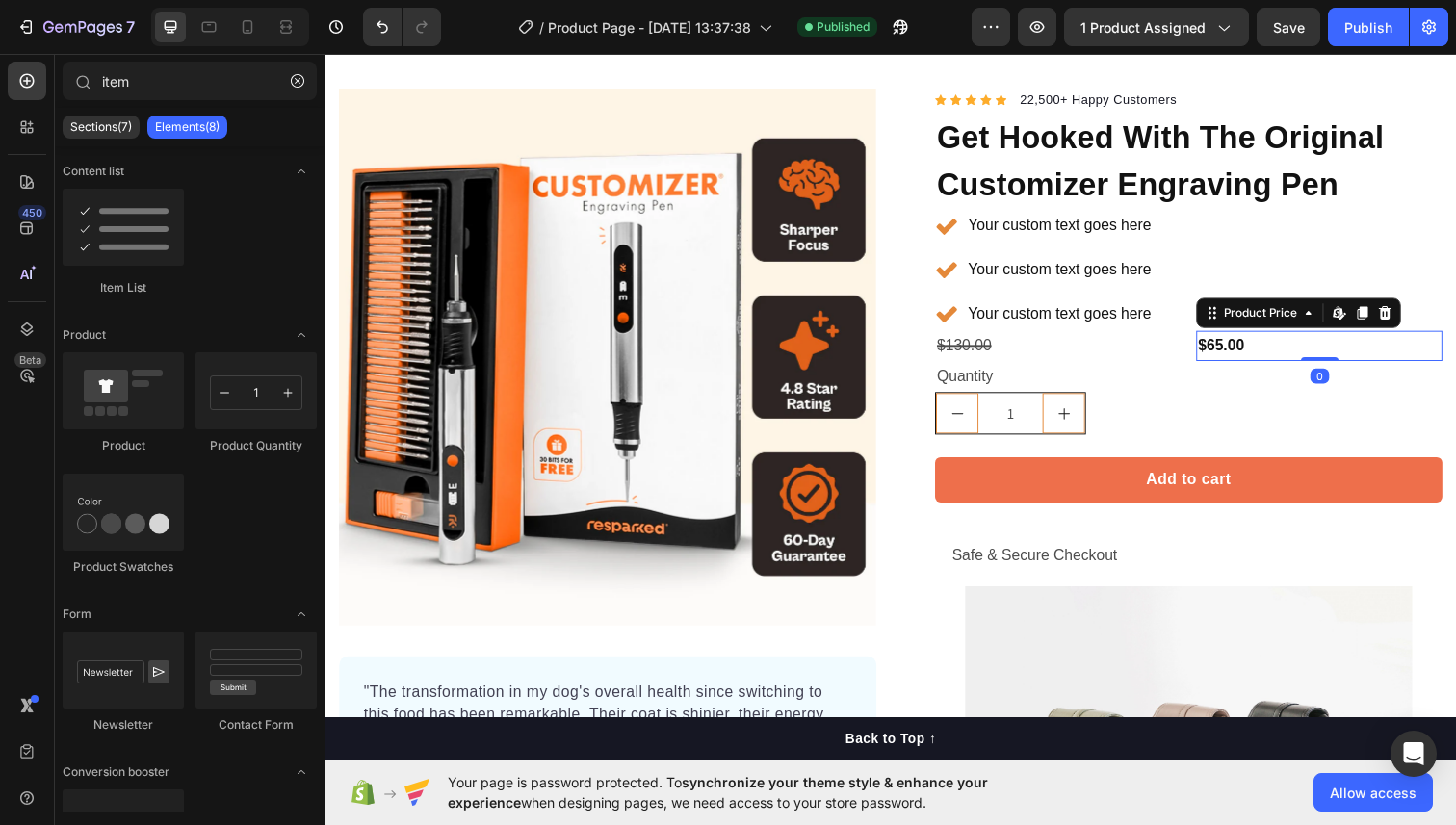
click at [1238, 353] on div "$65.00" at bounding box center [1340, 352] width 251 height 31
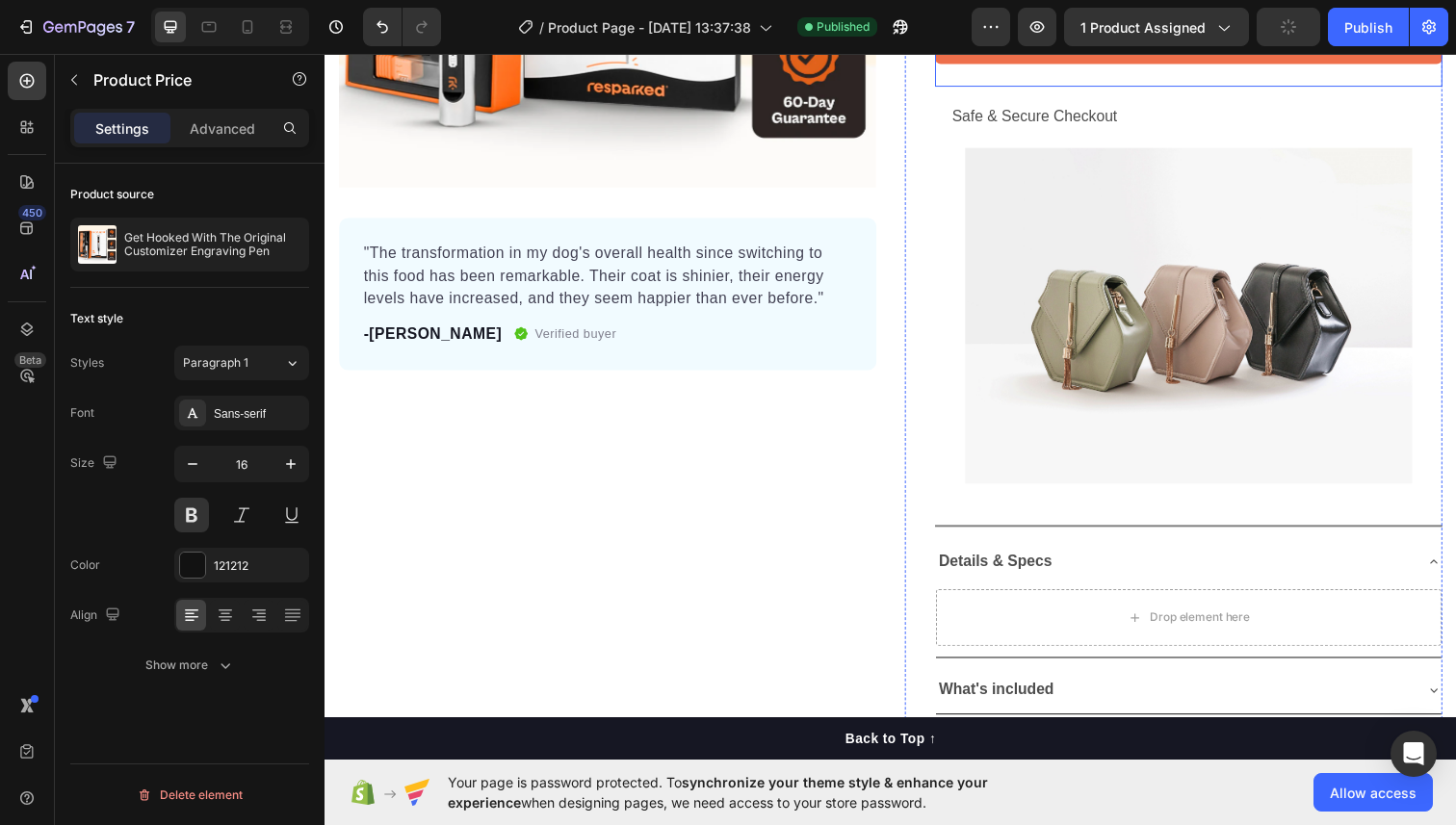
scroll to position [539, 0]
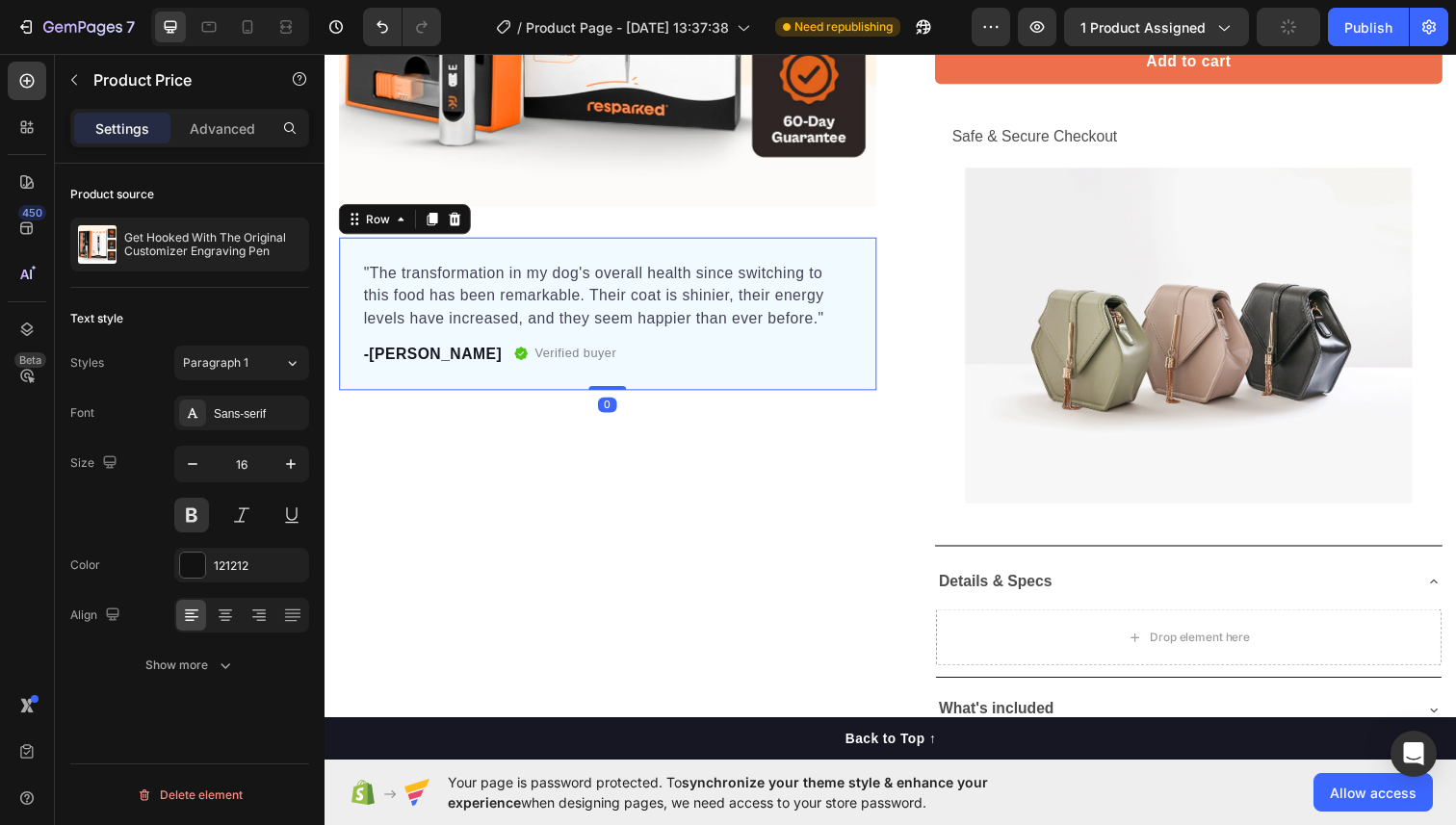
click at [856, 258] on div ""The transformation in my dog's overall health since switching to this food has…" at bounding box center [613, 319] width 549 height 156
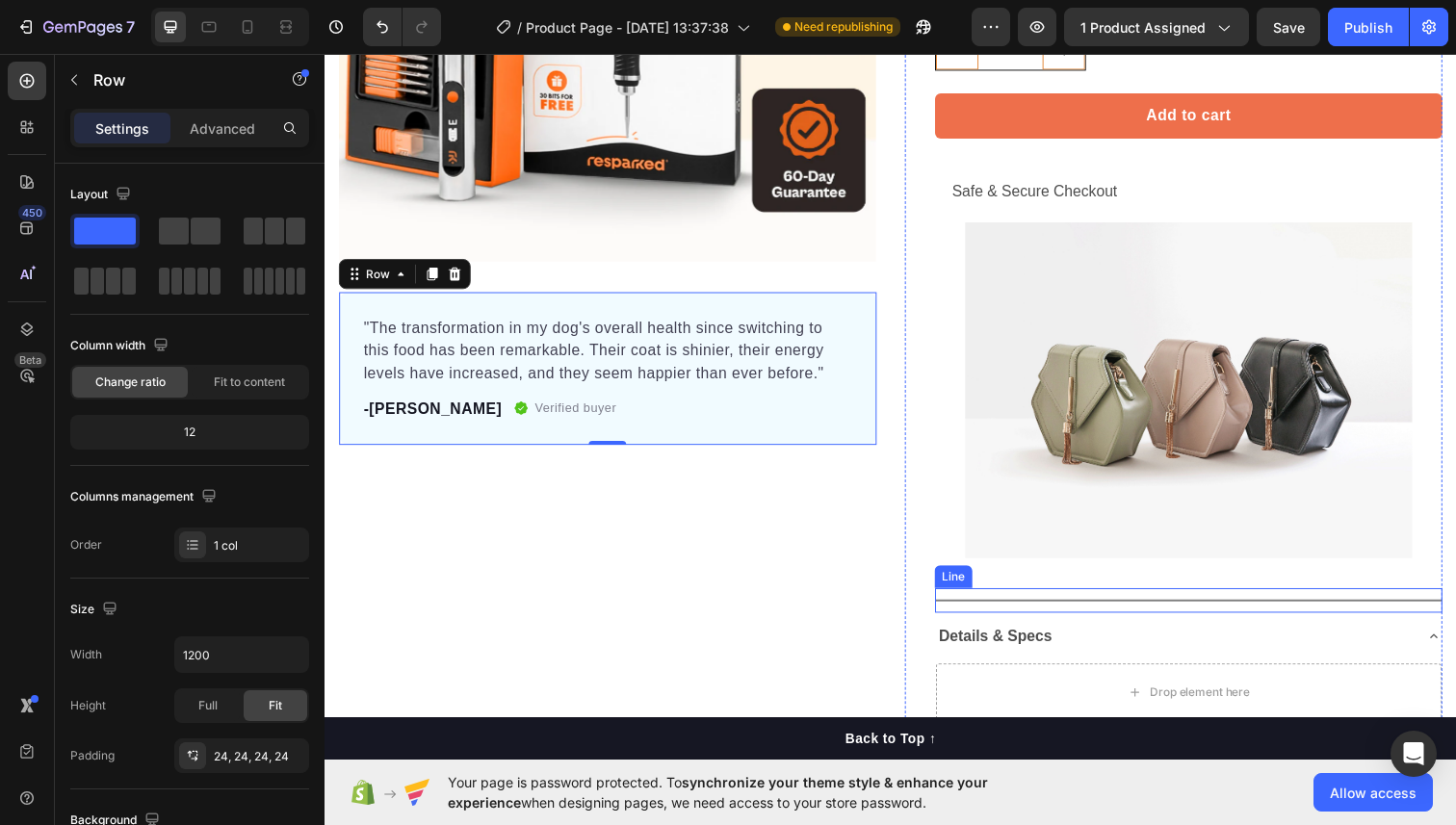
scroll to position [412, 0]
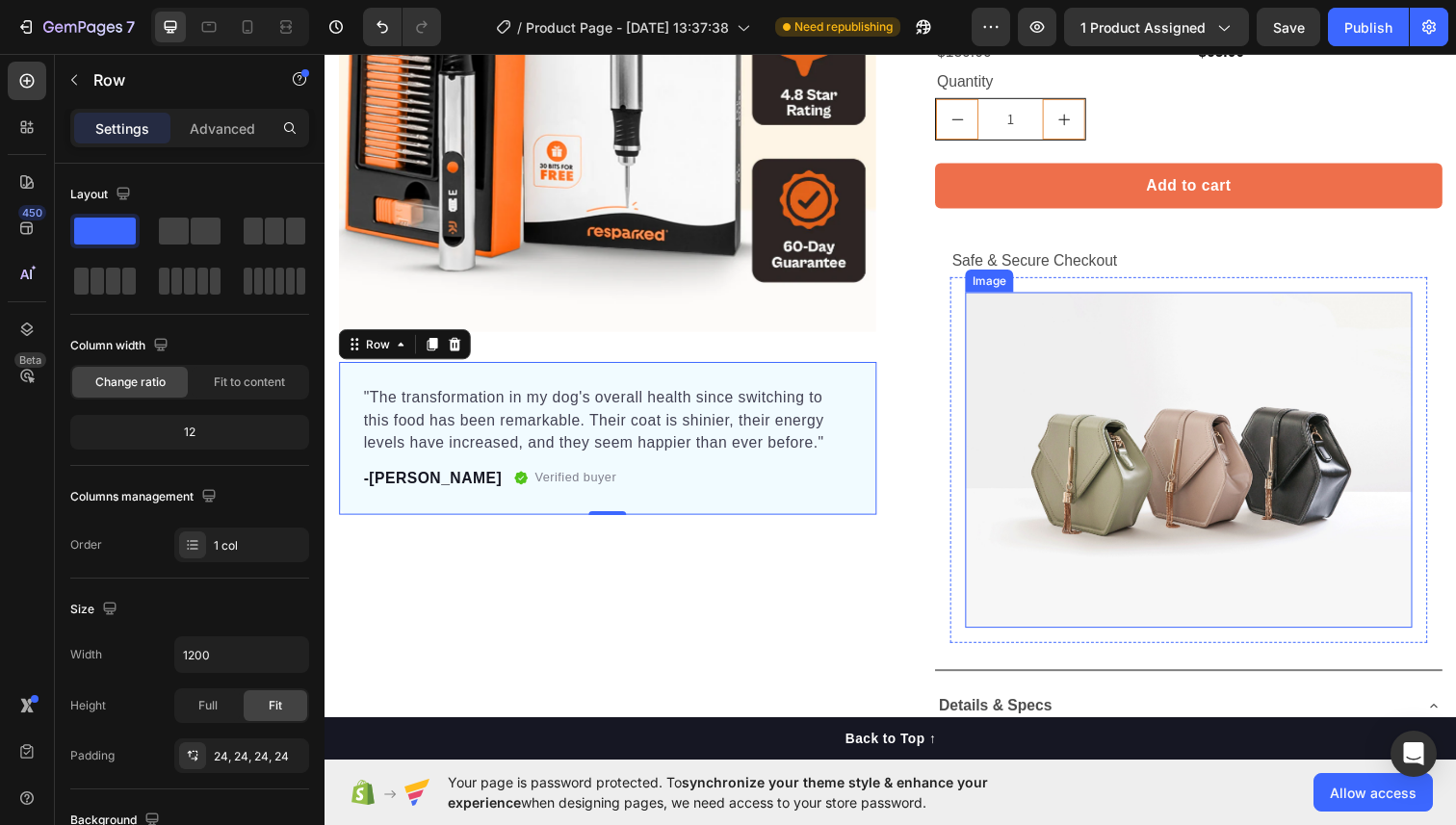
click at [1064, 350] on img at bounding box center [1206, 469] width 457 height 343
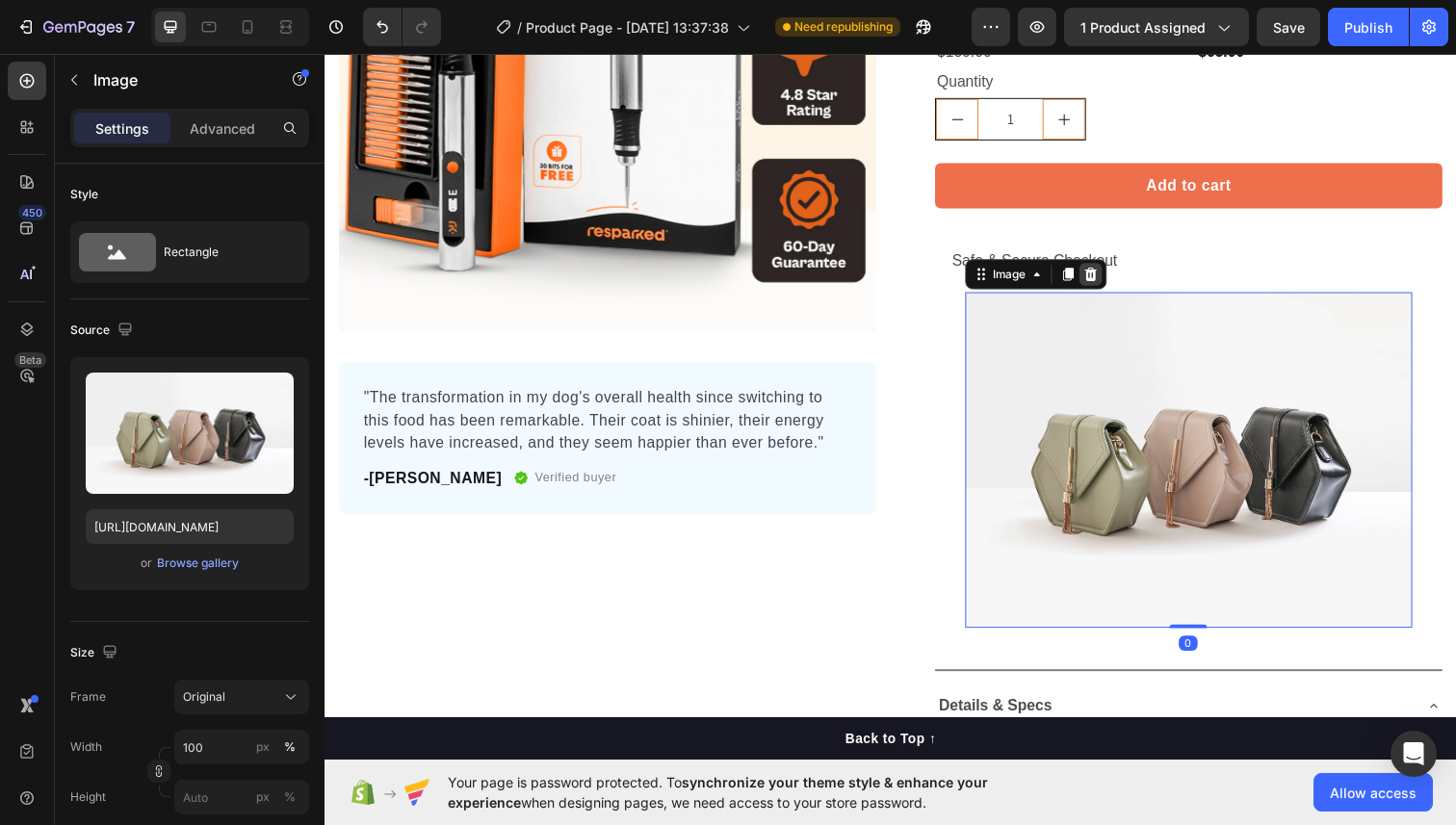
click at [1100, 278] on icon at bounding box center [1107, 280] width 16 height 16
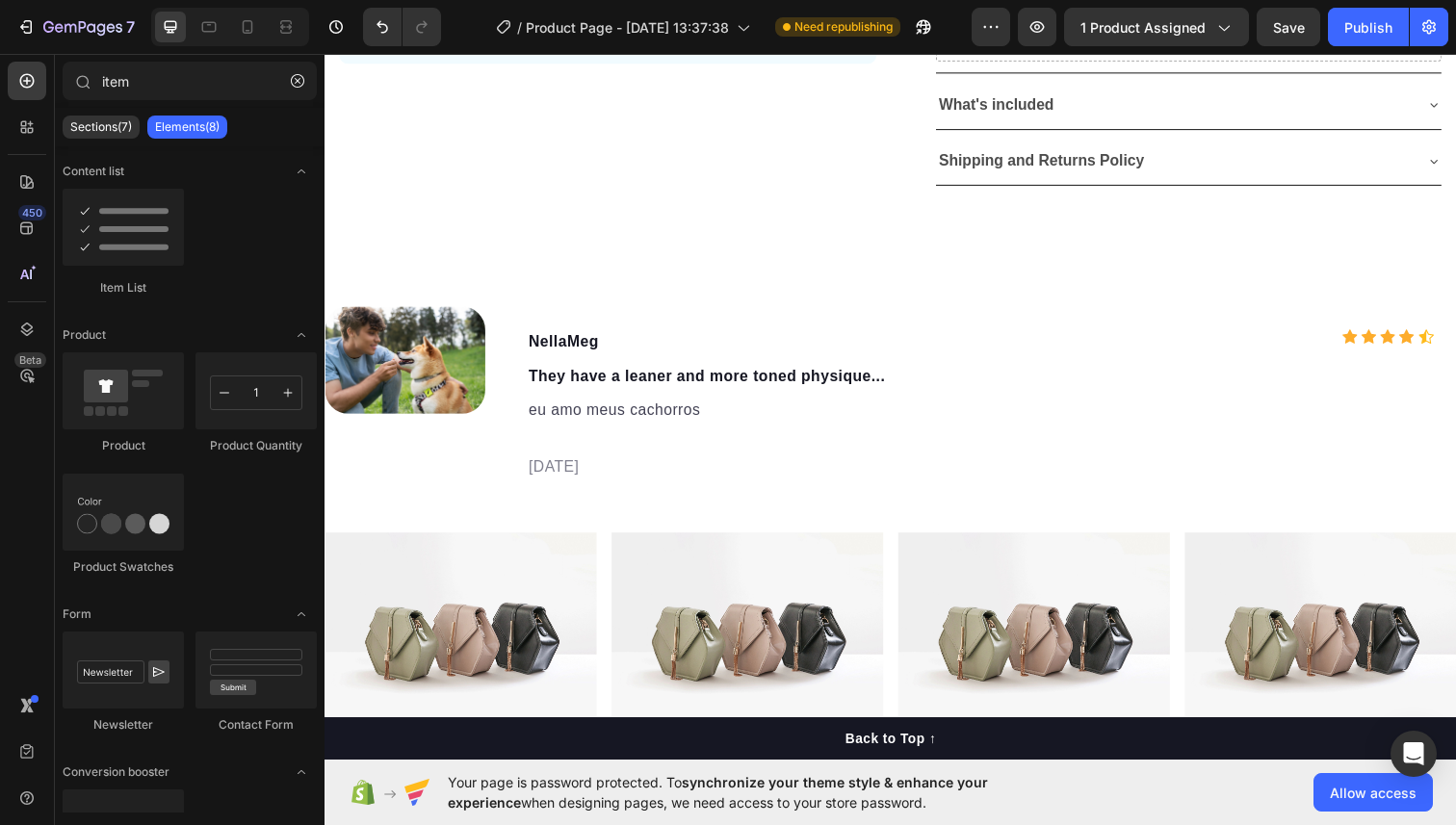
scroll to position [1067, 0]
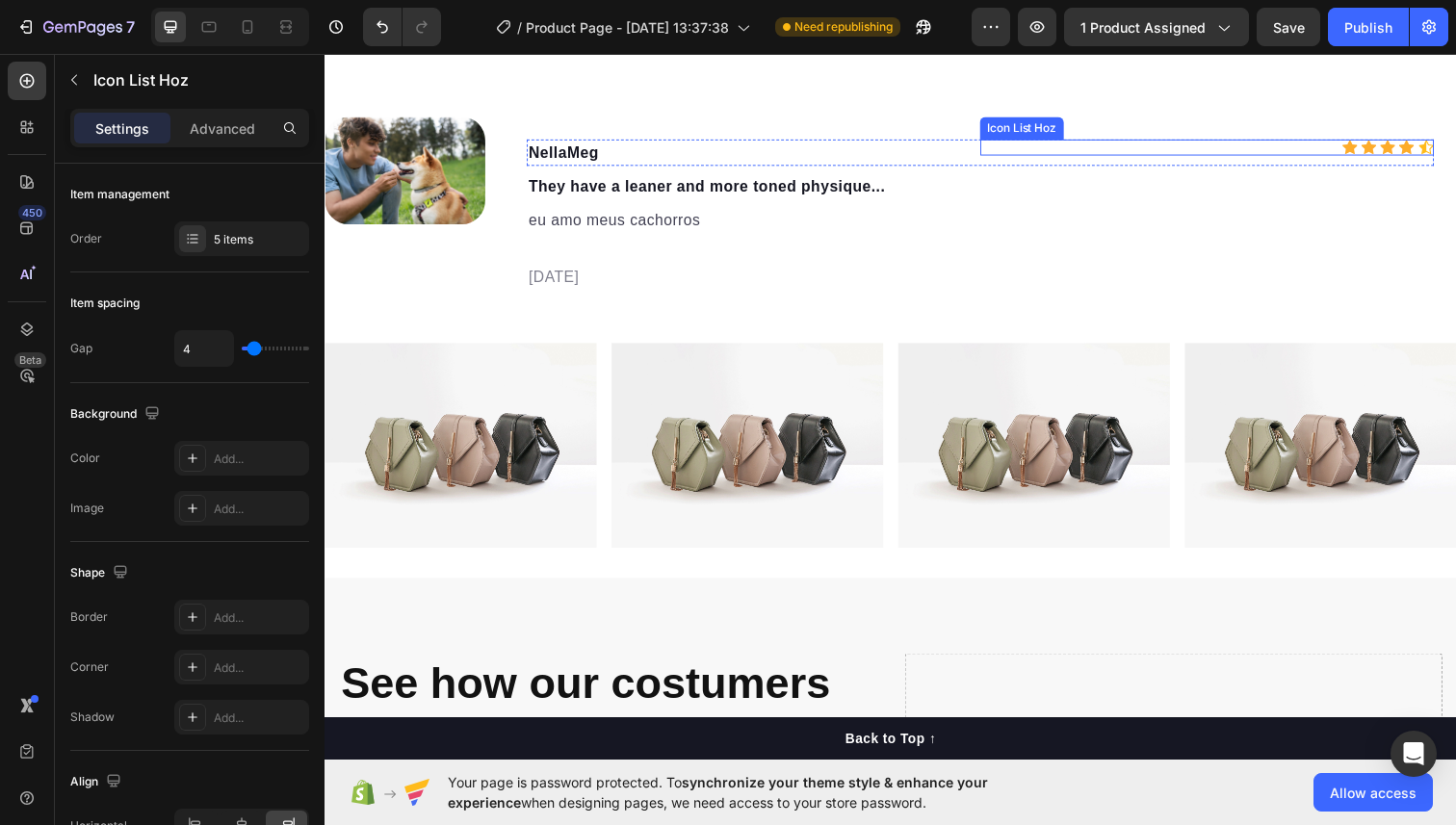
click at [1353, 148] on div "Icon Icon Icon Icon Icon" at bounding box center [1225, 150] width 463 height 17
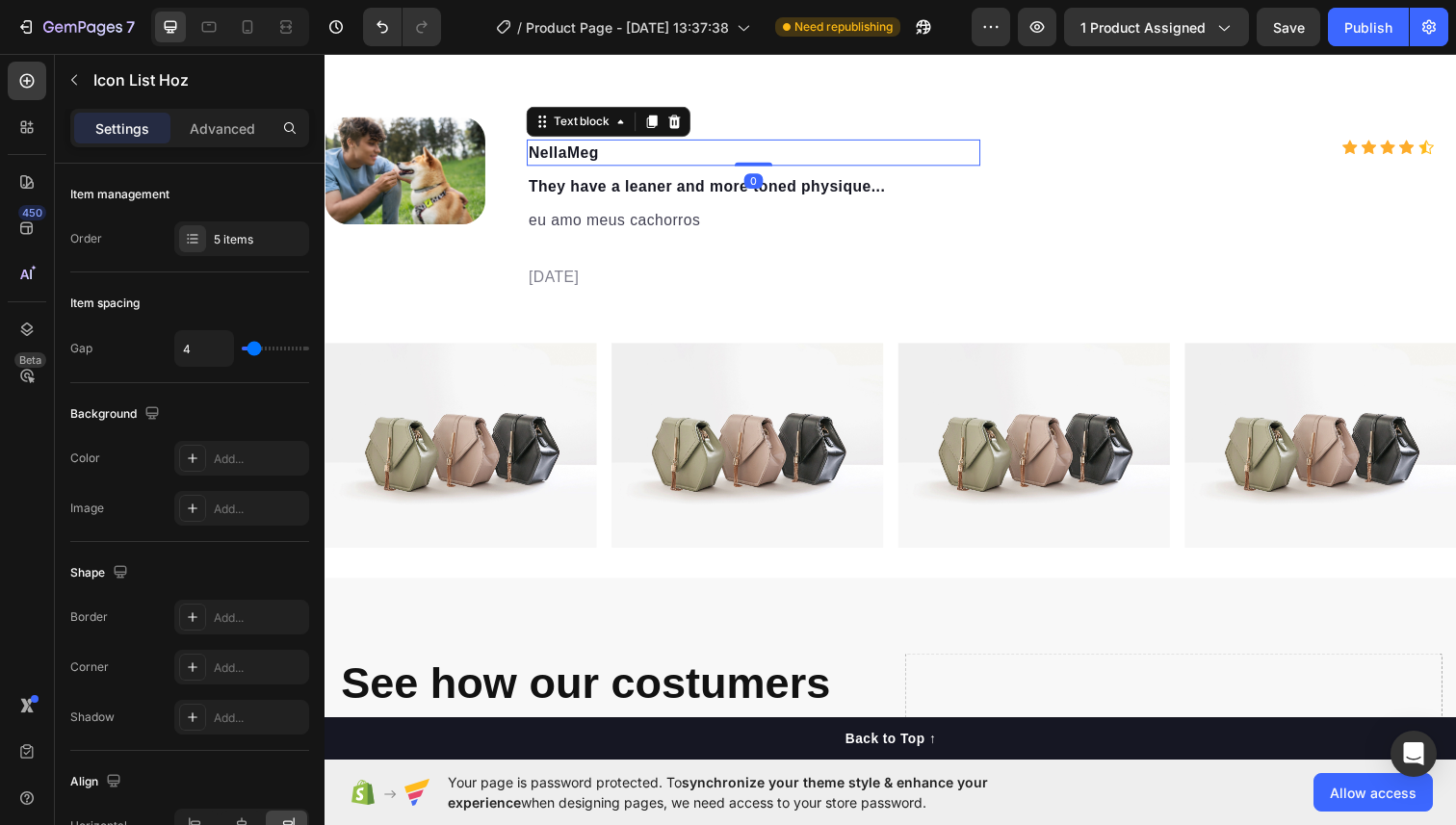
click at [871, 144] on p "NellaMeg" at bounding box center [761, 156] width 459 height 23
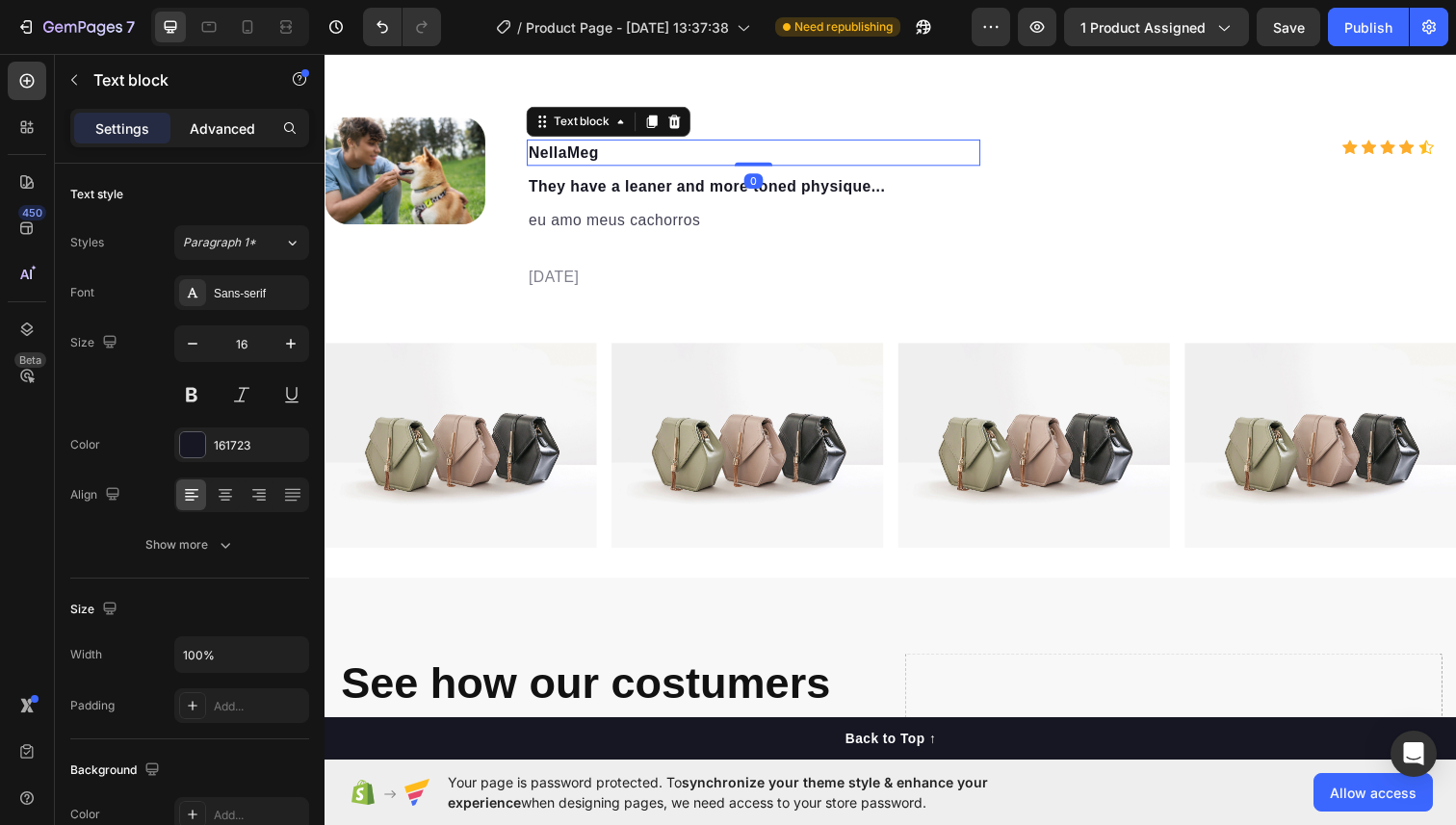
click at [208, 115] on div "Advanced" at bounding box center [222, 127] width 96 height 30
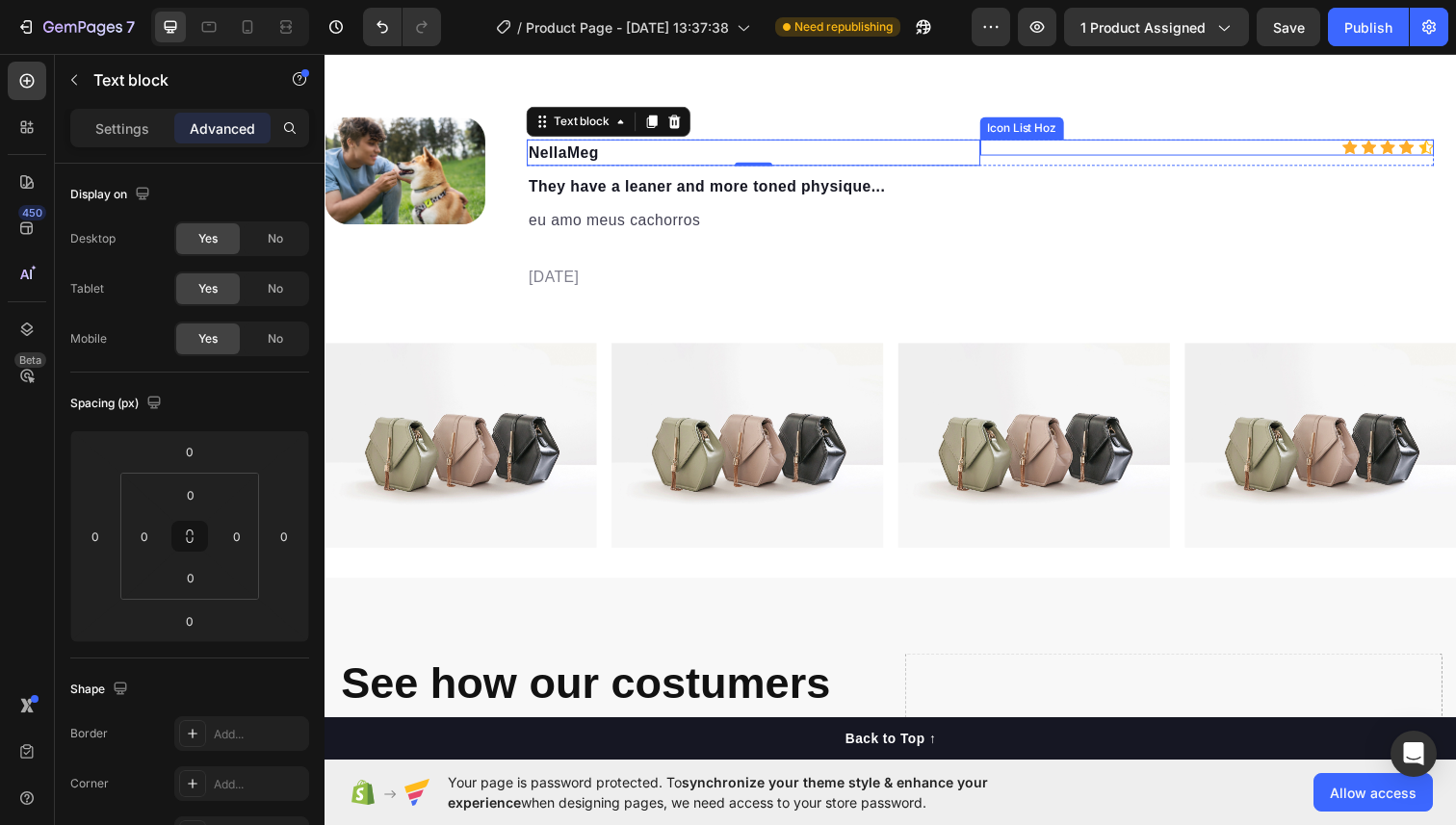
click at [1301, 152] on div "Icon Icon Icon Icon Icon" at bounding box center [1225, 150] width 463 height 17
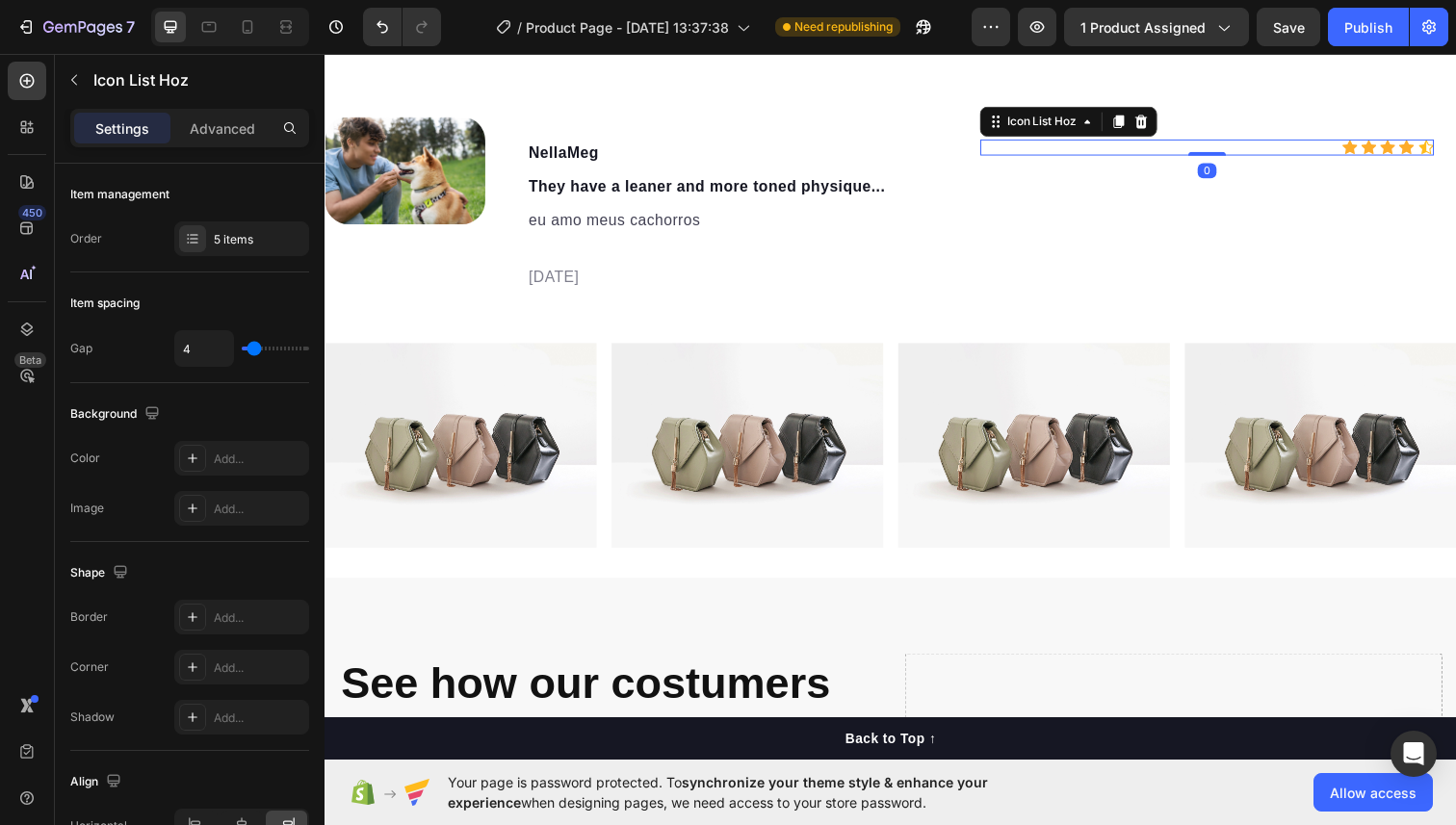
click at [1285, 150] on div "Icon Icon Icon Icon Icon" at bounding box center [1225, 150] width 463 height 17
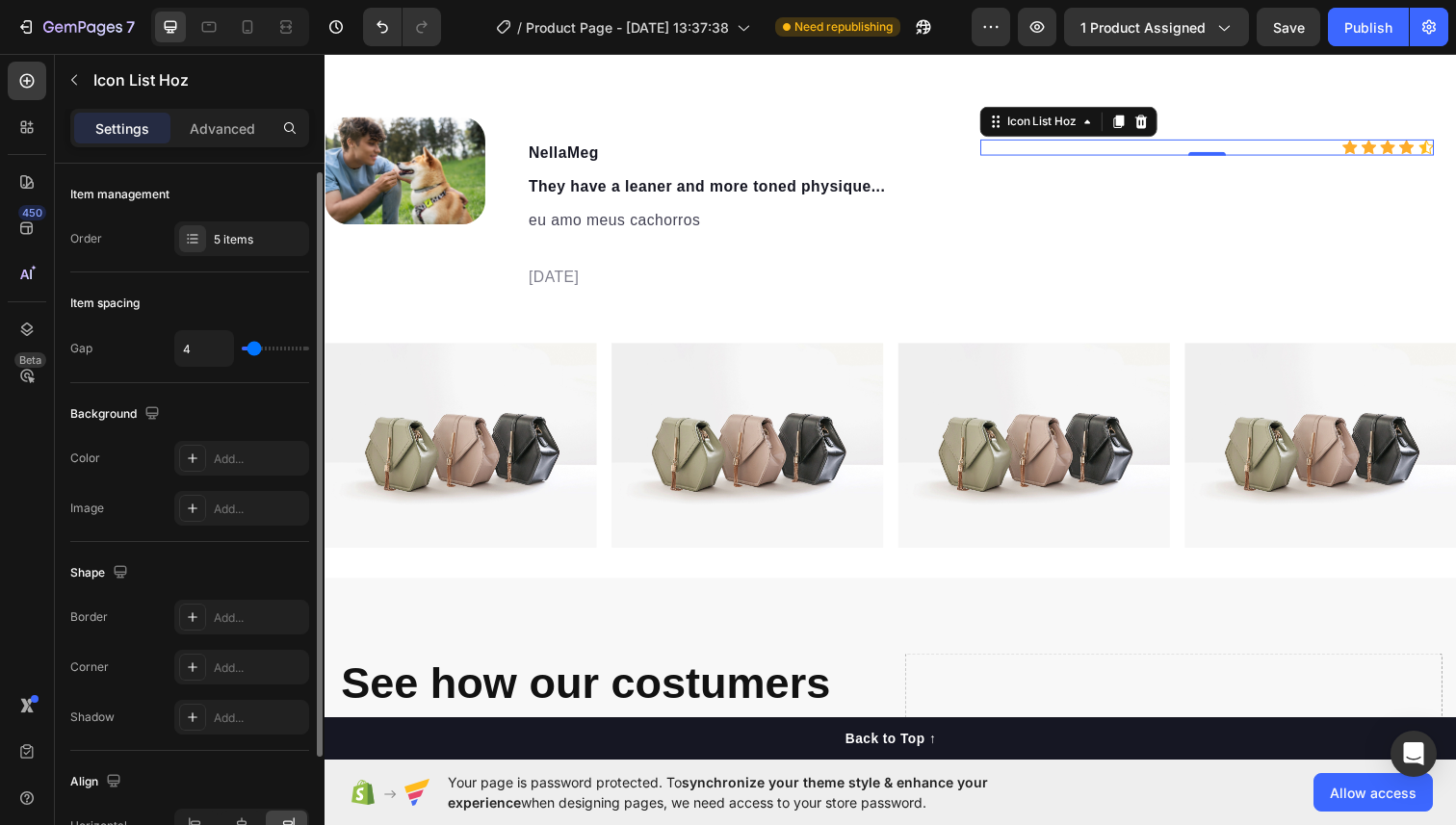
scroll to position [160, 0]
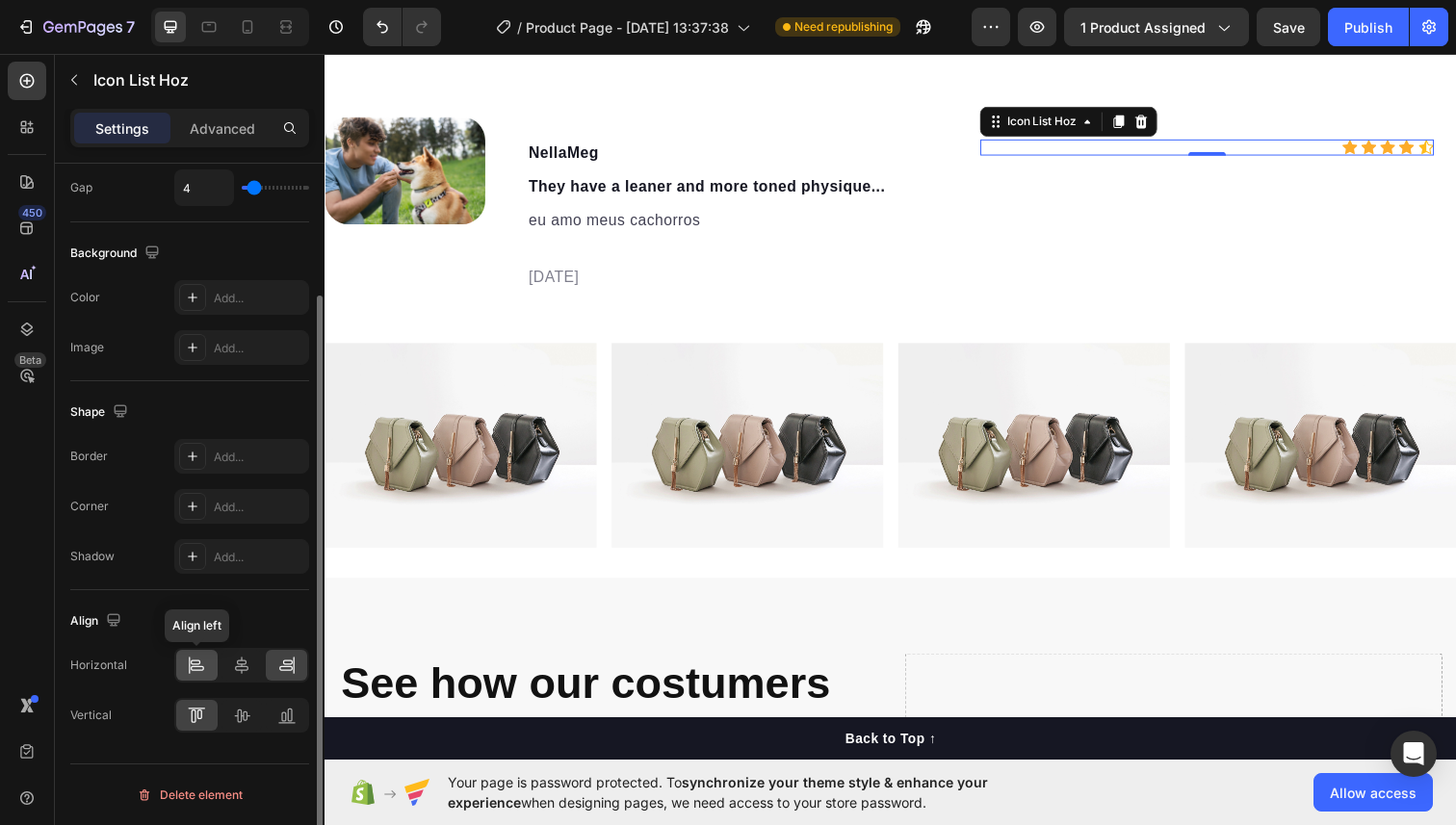
click at [195, 676] on div at bounding box center [197, 665] width 41 height 30
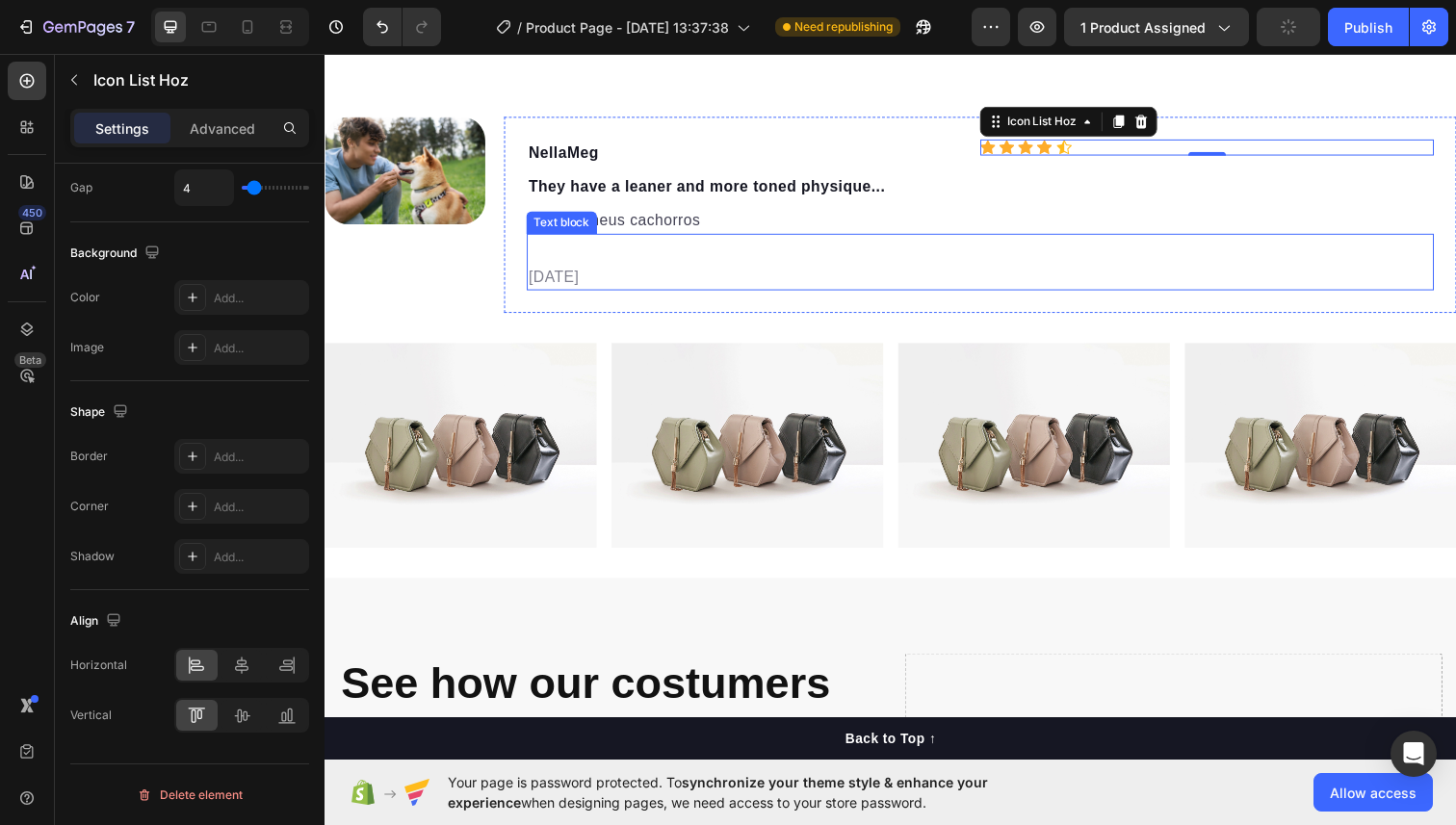
click at [691, 266] on div "[DATE] Text block" at bounding box center [993, 266] width 927 height 58
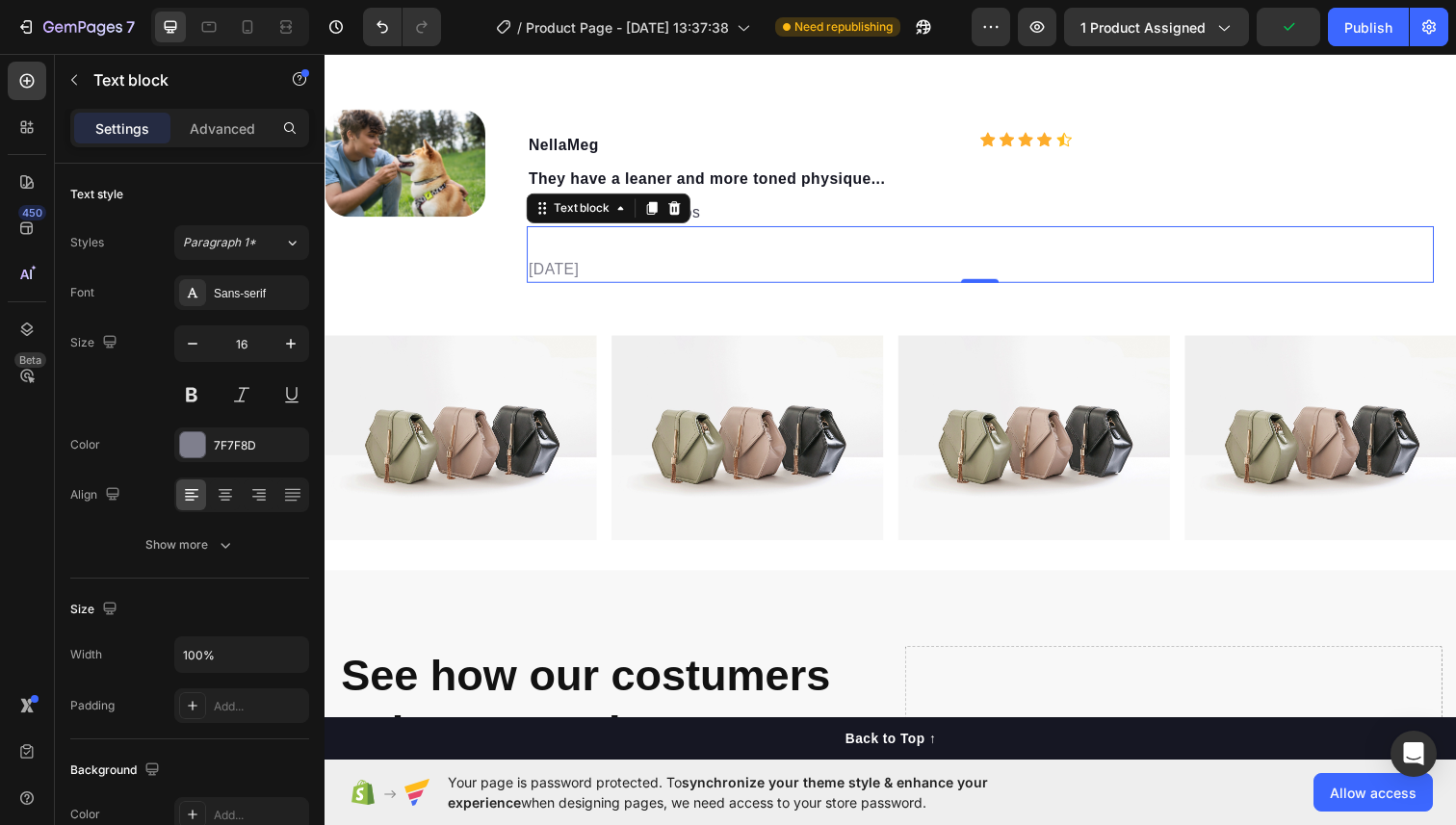
scroll to position [1175, 0]
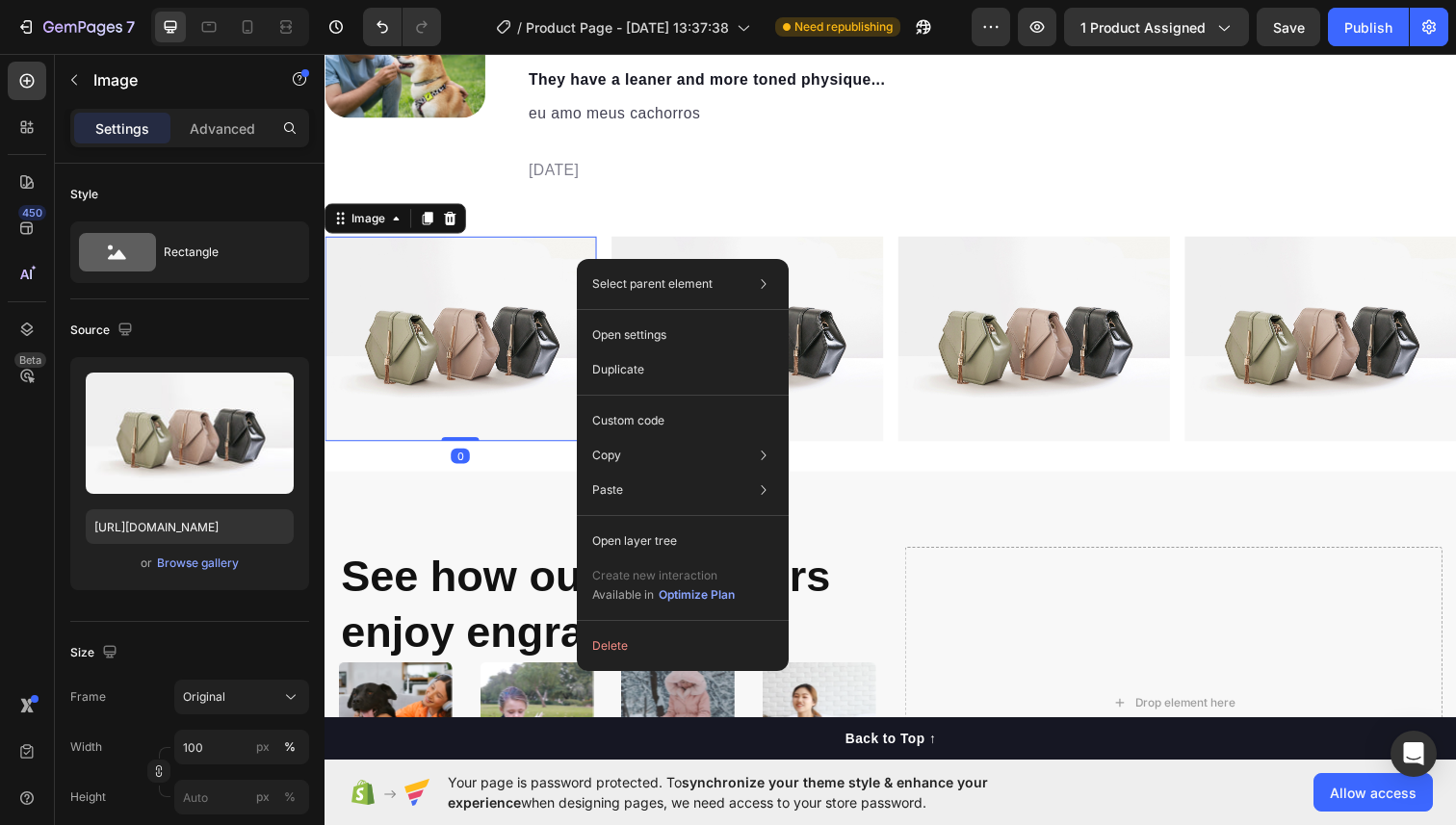
click at [572, 257] on img at bounding box center [463, 344] width 277 height 208
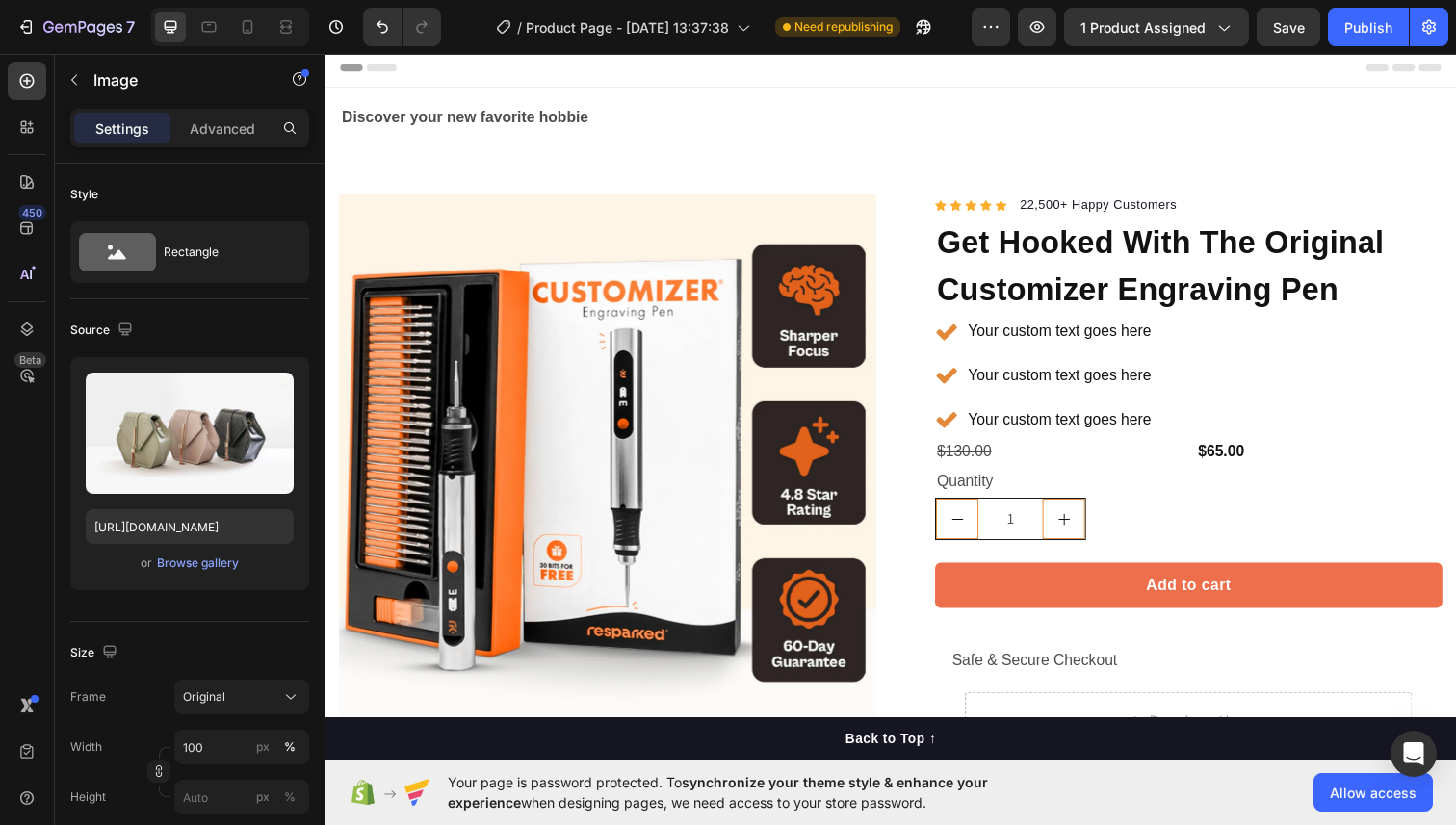
scroll to position [0, 0]
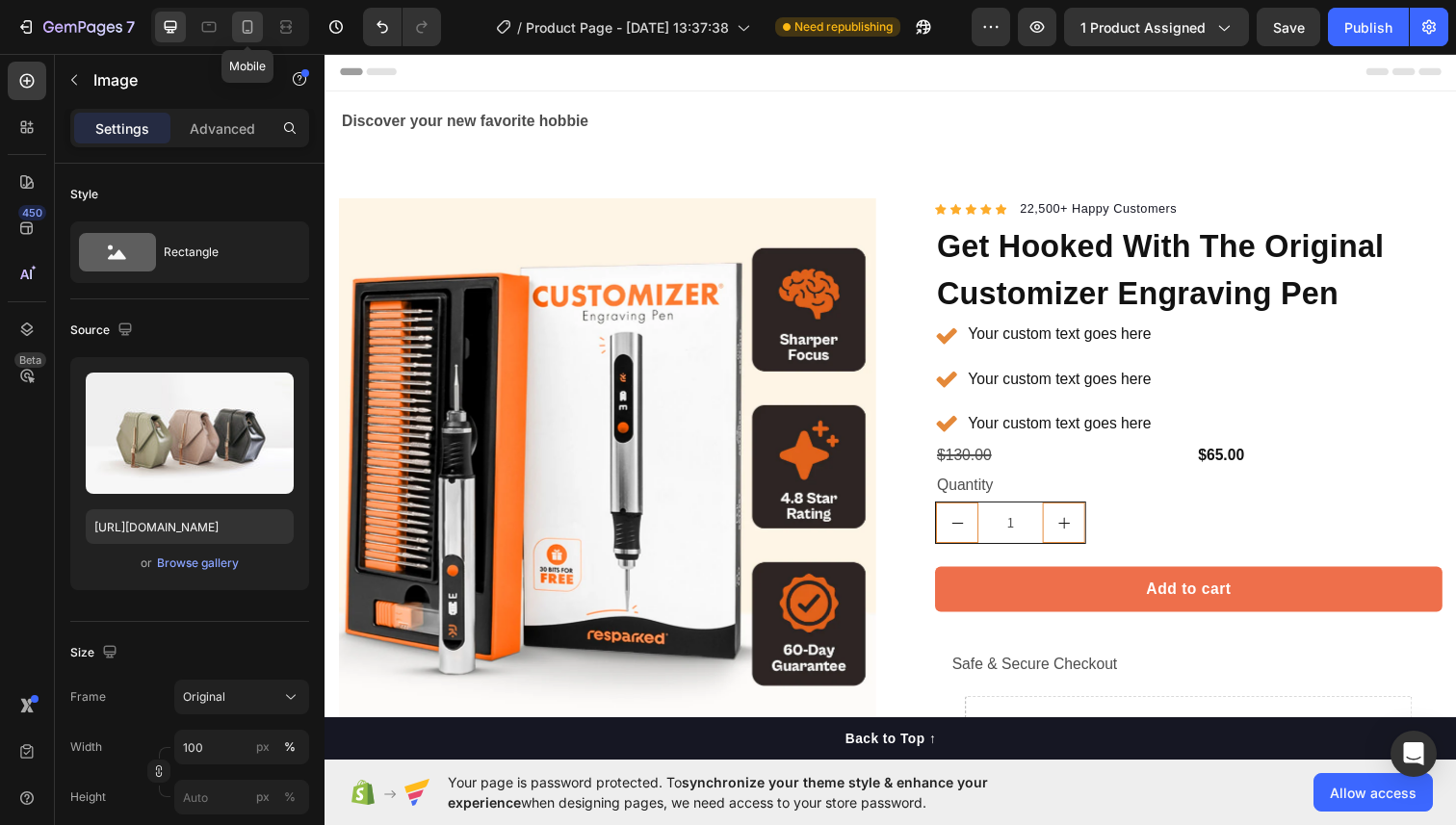
click at [260, 30] on div at bounding box center [247, 26] width 30 height 30
type input "[URL][DOMAIN_NAME]"
type input "50"
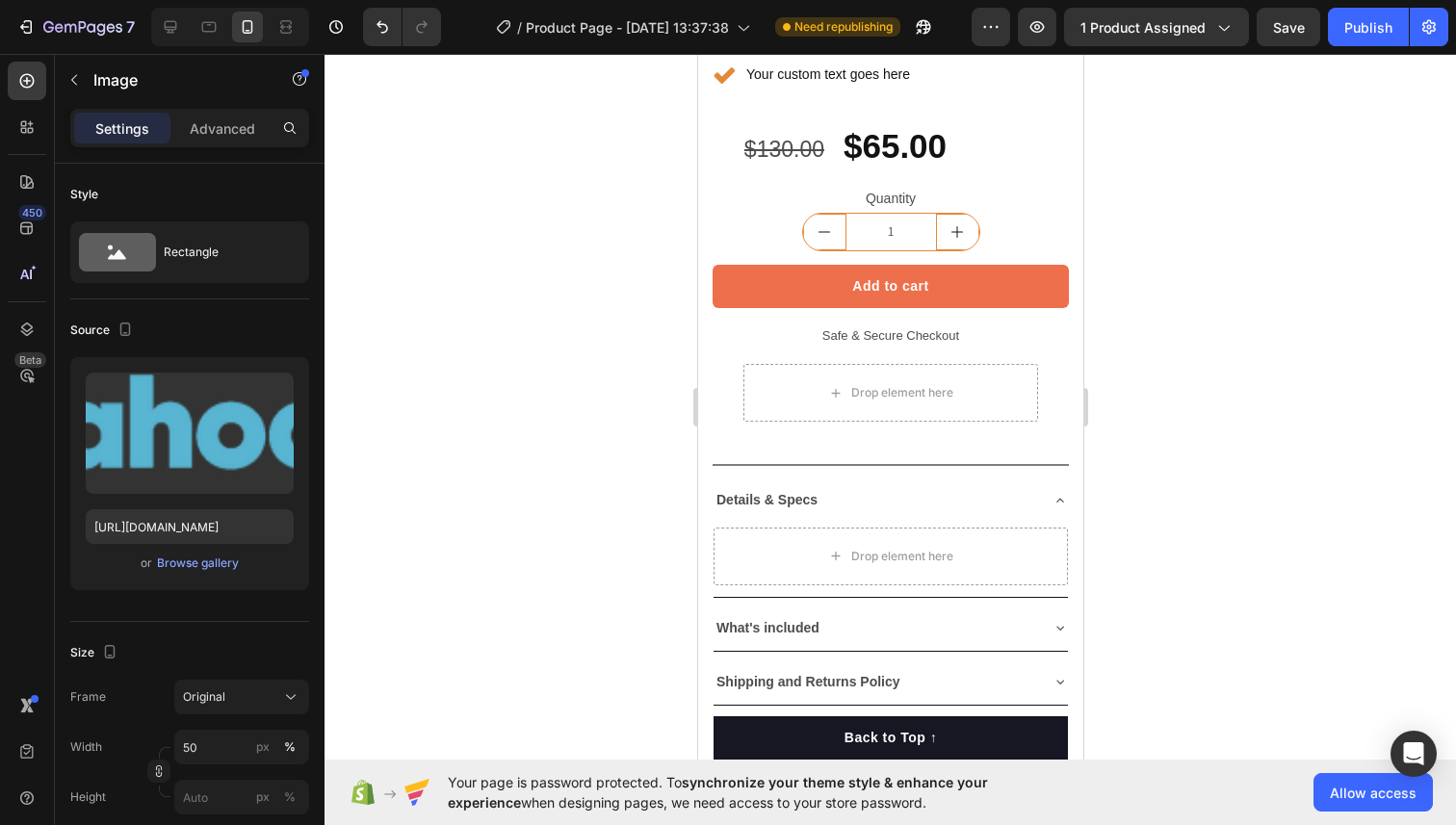
scroll to position [654, 0]
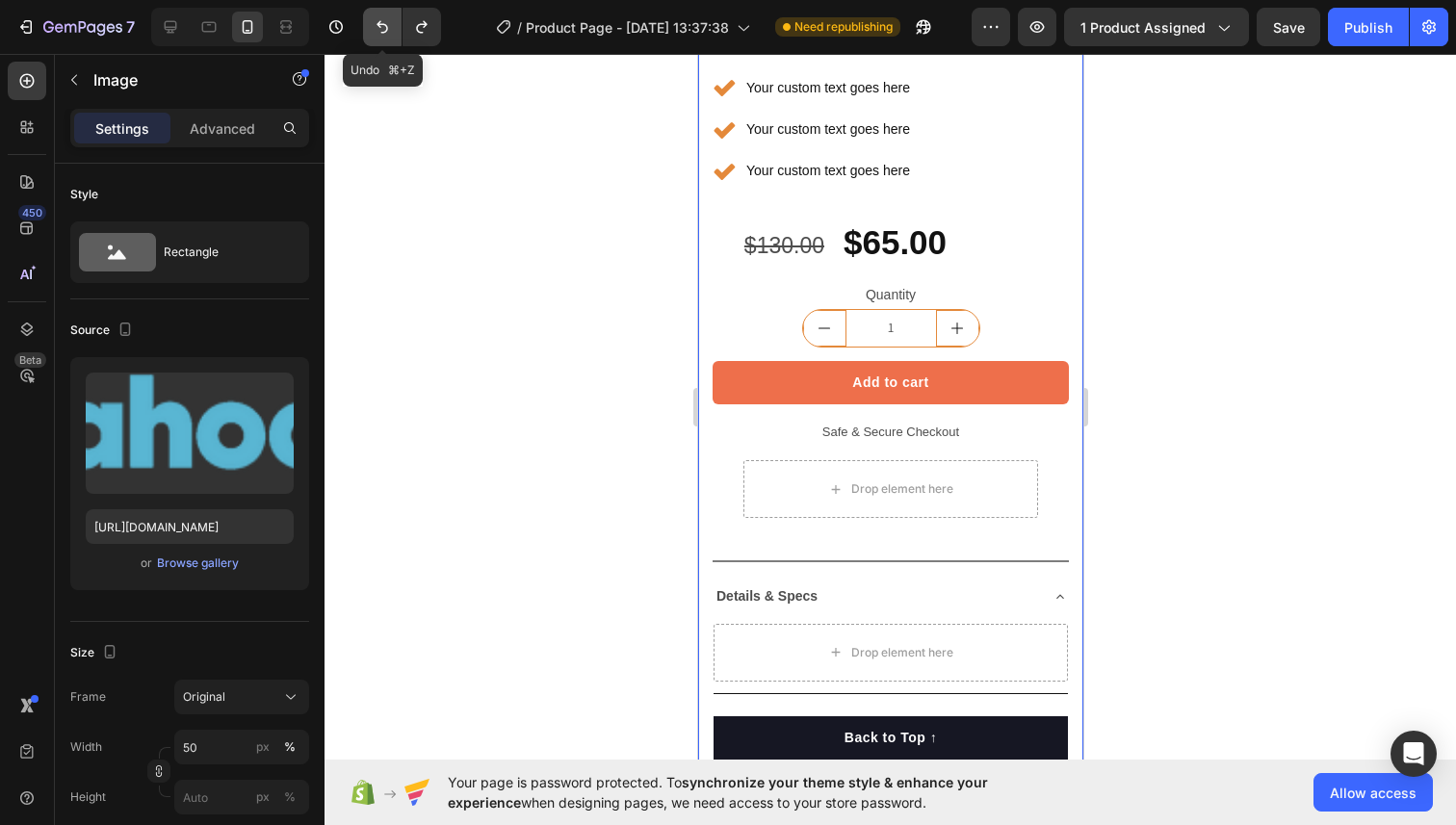
click at [383, 28] on icon "Undo/Redo" at bounding box center [383, 27] width 20 height 20
click at [378, 26] on icon "Undo/Redo" at bounding box center [383, 27] width 20 height 20
click at [384, 30] on icon "Undo/Redo" at bounding box center [383, 27] width 20 height 20
click at [386, 19] on icon "Undo/Redo" at bounding box center [383, 27] width 20 height 20
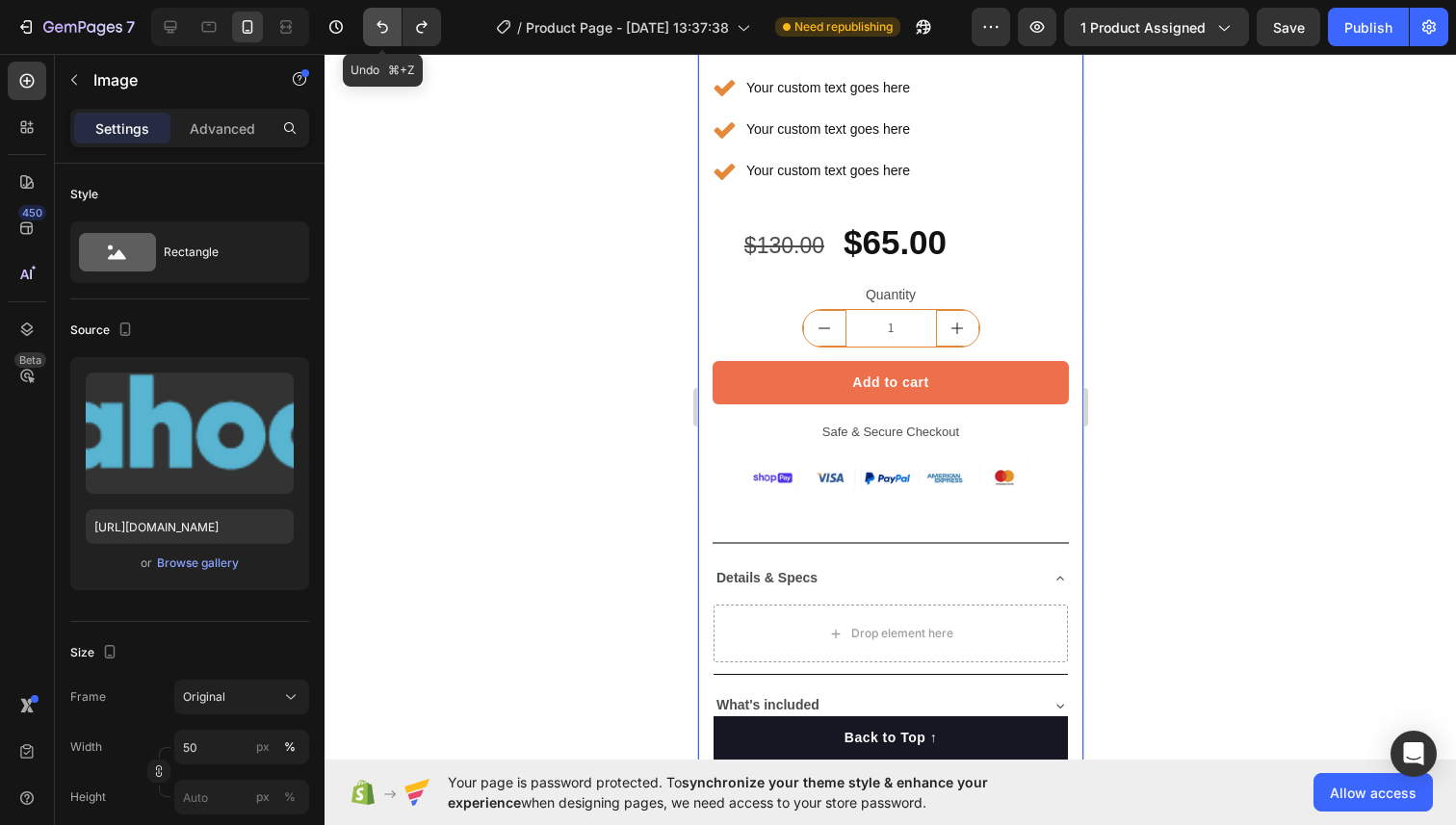
click at [386, 19] on icon "Undo/Redo" at bounding box center [383, 27] width 20 height 20
click at [416, 23] on icon "Undo/Redo" at bounding box center [422, 27] width 20 height 20
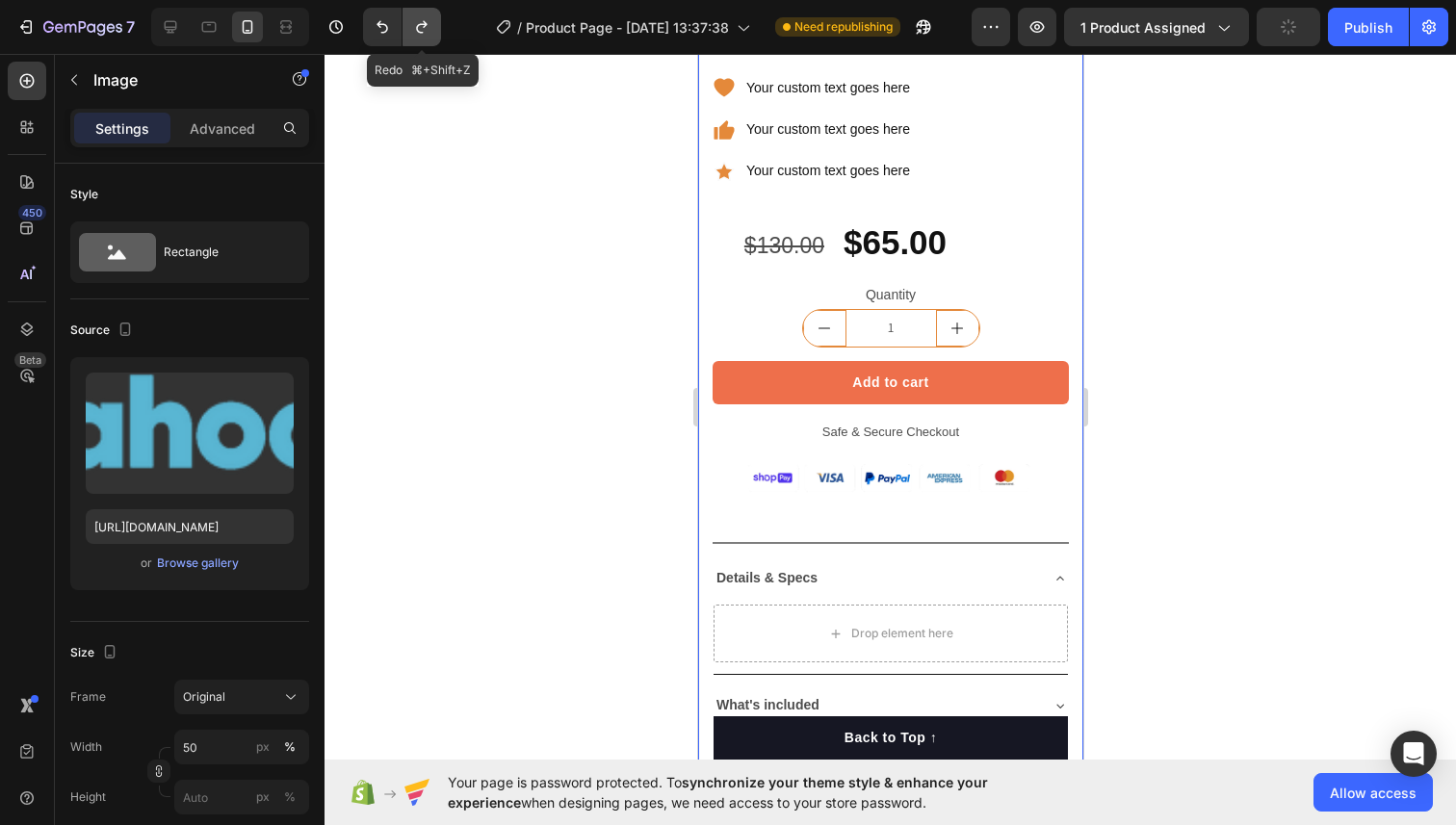
click at [416, 23] on icon "Undo/Redo" at bounding box center [422, 27] width 20 height 20
click at [624, 401] on div at bounding box center [890, 439] width 1131 height 771
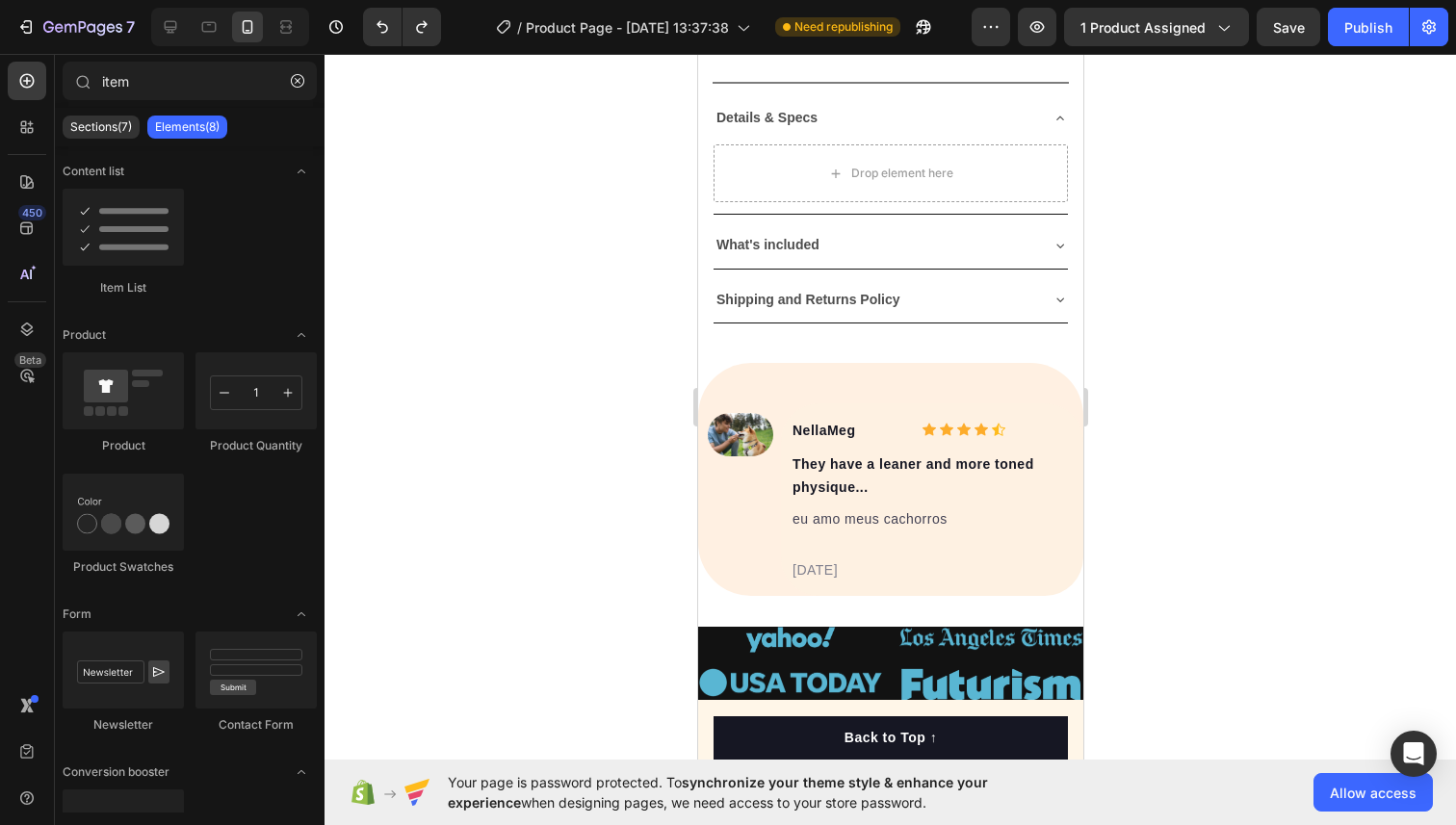
scroll to position [1113, 0]
